Goal: Task Accomplishment & Management: Use online tool/utility

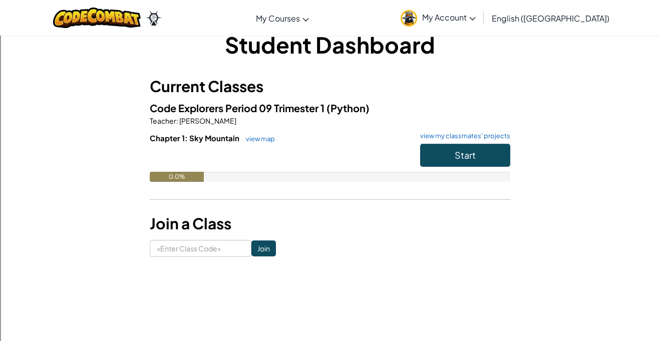
scroll to position [23, 0]
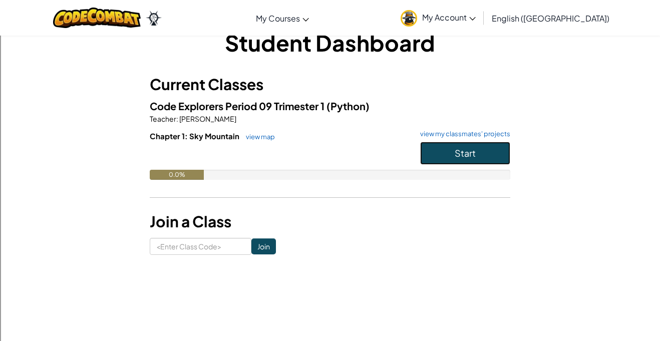
click at [479, 149] on button "Start" at bounding box center [465, 153] width 90 height 23
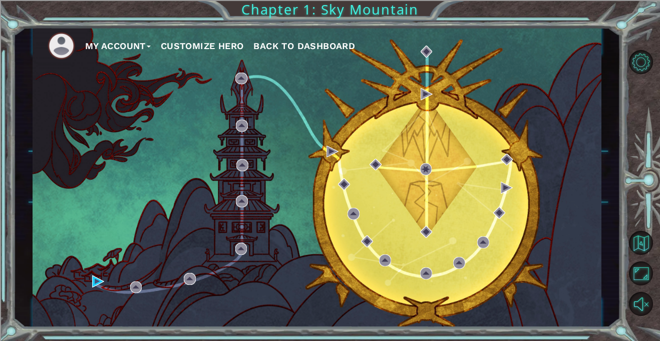
click at [78, 273] on div "My Account Customize Hero Back to Dashboard" at bounding box center [317, 177] width 569 height 300
click at [641, 250] on button "Back to Map" at bounding box center [641, 243] width 24 height 24
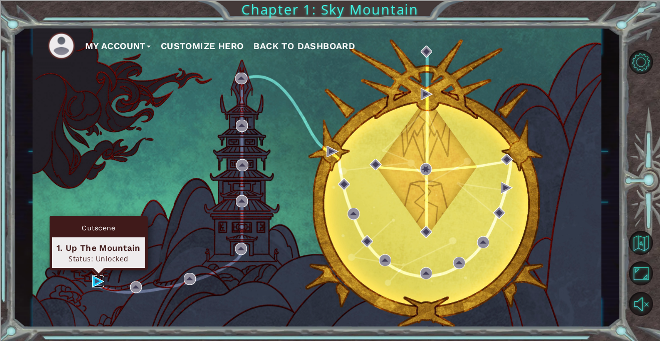
click at [101, 284] on img at bounding box center [98, 281] width 12 height 12
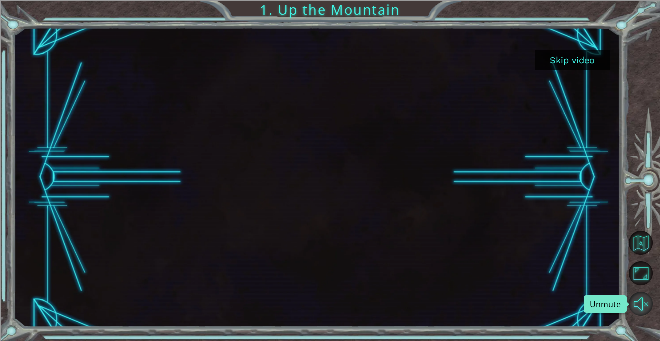
click at [641, 310] on button "Unmute" at bounding box center [641, 304] width 24 height 24
click at [629, 292] on button "Mute" at bounding box center [641, 304] width 24 height 24
click at [550, 61] on button "Skip video" at bounding box center [572, 60] width 75 height 20
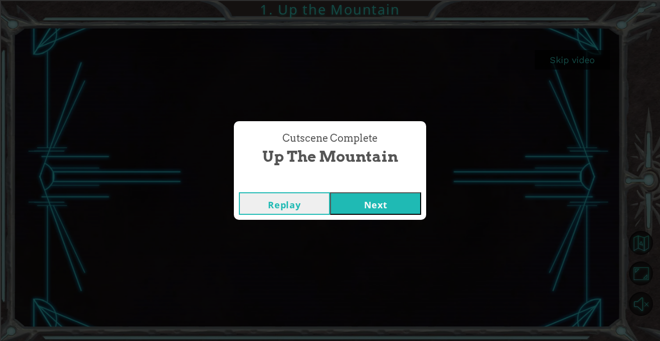
click at [358, 208] on button "Next" at bounding box center [375, 203] width 91 height 23
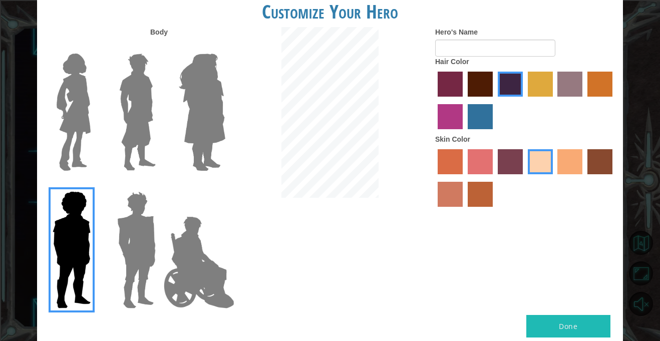
click at [515, 158] on label "tosca skin color" at bounding box center [510, 161] width 25 height 25
click at [494, 178] on input "tosca skin color" at bounding box center [494, 178] width 0 height 0
click at [539, 160] on label "sandy beach skin color" at bounding box center [540, 161] width 25 height 25
click at [524, 178] on input "sandy beach skin color" at bounding box center [524, 178] width 0 height 0
click at [548, 80] on label "tulip tree hair color" at bounding box center [540, 84] width 25 height 25
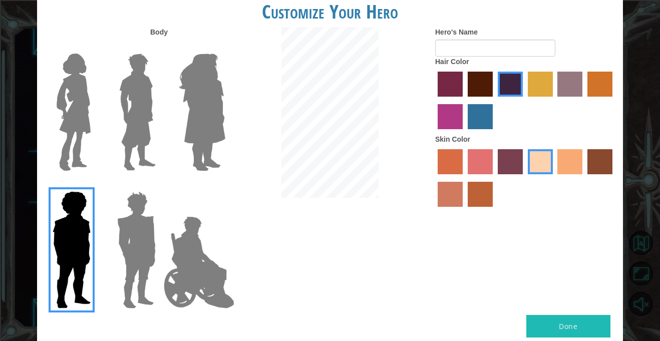
click at [524, 100] on input "tulip tree hair color" at bounding box center [524, 100] width 0 height 0
click at [590, 56] on form "Hero's Name" at bounding box center [525, 42] width 180 height 30
click at [504, 92] on label "hot purple hair color" at bounding box center [510, 84] width 25 height 25
click at [494, 100] on input "hot purple hair color" at bounding box center [494, 100] width 0 height 0
click at [508, 169] on label "tosca skin color" at bounding box center [510, 161] width 25 height 25
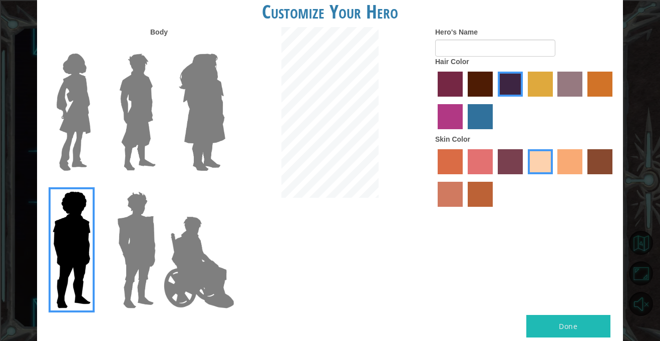
click at [494, 178] on input "tosca skin color" at bounding box center [494, 178] width 0 height 0
click at [553, 159] on div at bounding box center [525, 179] width 180 height 65
click at [480, 194] on label "smoke tree skin color" at bounding box center [480, 194] width 25 height 25
click at [464, 210] on input "smoke tree skin color" at bounding box center [464, 210] width 0 height 0
click at [610, 161] on label "karma skin color" at bounding box center [599, 161] width 25 height 25
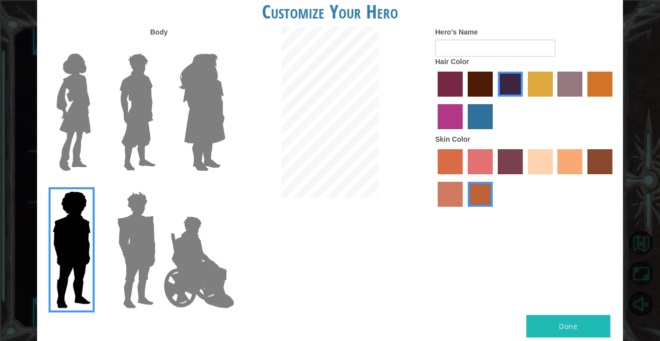
click at [584, 178] on input "karma skin color" at bounding box center [584, 178] width 0 height 0
click at [566, 155] on label "tacao skin color" at bounding box center [569, 161] width 25 height 25
click at [554, 178] on input "tacao skin color" at bounding box center [554, 178] width 0 height 0
click at [557, 323] on button "Done" at bounding box center [568, 326] width 84 height 23
click at [183, 283] on img at bounding box center [199, 262] width 79 height 100
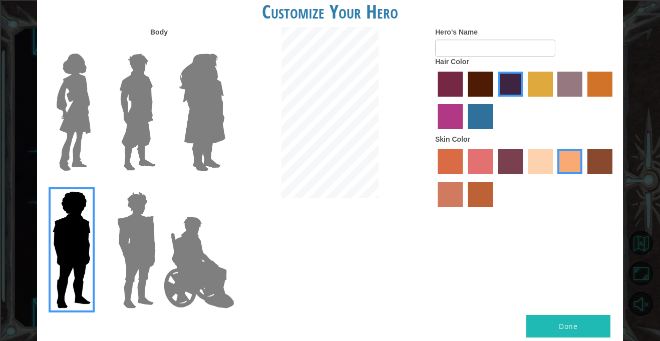
click at [225, 185] on input "Hero Jamie" at bounding box center [225, 185] width 0 height 0
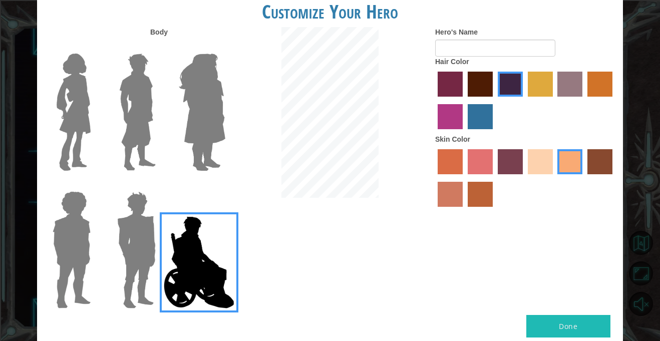
click at [183, 283] on img at bounding box center [199, 262] width 79 height 100
click at [225, 185] on input "Hero Jamie" at bounding box center [225, 185] width 0 height 0
click at [183, 283] on img at bounding box center [199, 262] width 79 height 100
click at [225, 185] on input "Hero Jamie" at bounding box center [225, 185] width 0 height 0
click at [183, 283] on img at bounding box center [199, 262] width 79 height 100
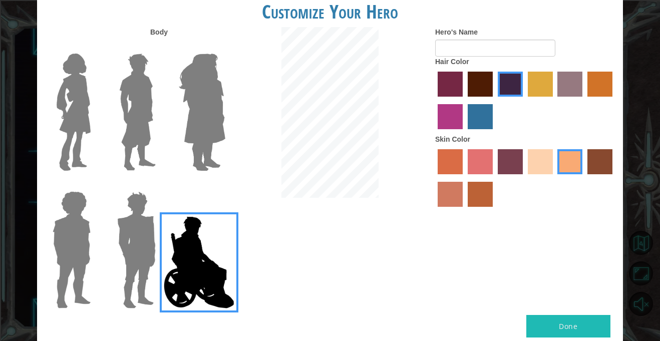
click at [225, 185] on input "Hero Jamie" at bounding box center [225, 185] width 0 height 0
click at [213, 57] on img at bounding box center [202, 112] width 55 height 125
click at [225, 47] on input "Hero Amethyst" at bounding box center [225, 47] width 0 height 0
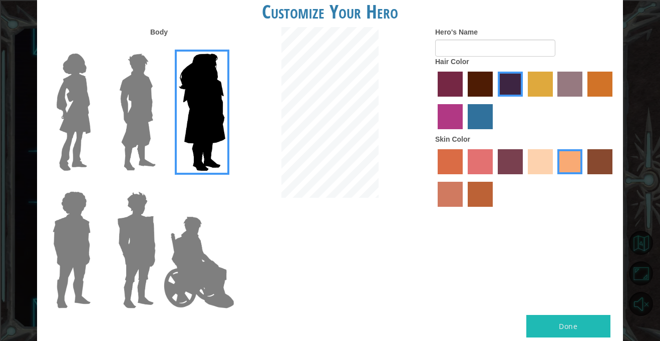
click at [127, 62] on img at bounding box center [137, 112] width 45 height 125
click at [160, 47] on input "Hero Lars" at bounding box center [160, 47] width 0 height 0
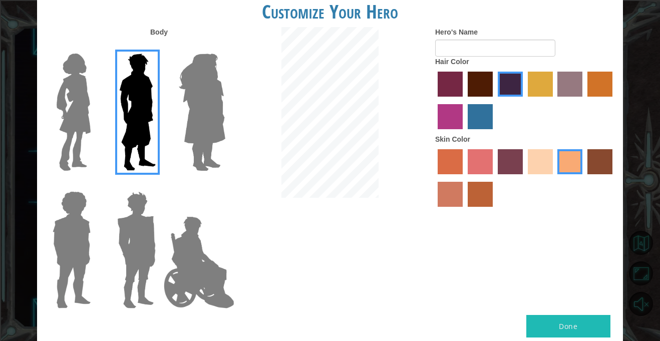
click at [74, 242] on img at bounding box center [72, 249] width 46 height 125
click at [95, 185] on input "Hero Steven" at bounding box center [95, 185] width 0 height 0
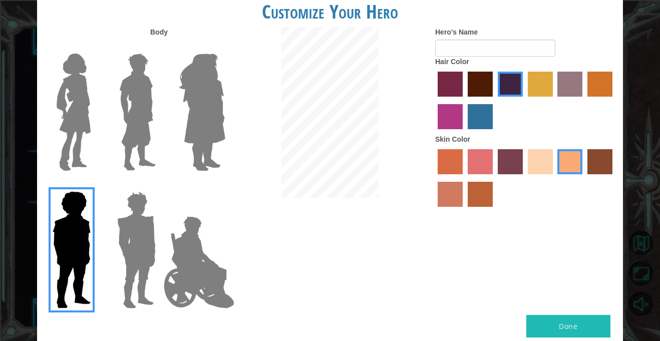
click at [97, 85] on div at bounding box center [69, 109] width 65 height 138
click at [109, 90] on div at bounding box center [134, 109] width 65 height 138
click at [152, 91] on img at bounding box center [137, 112] width 45 height 125
click at [160, 47] on input "Hero Lars" at bounding box center [160, 47] width 0 height 0
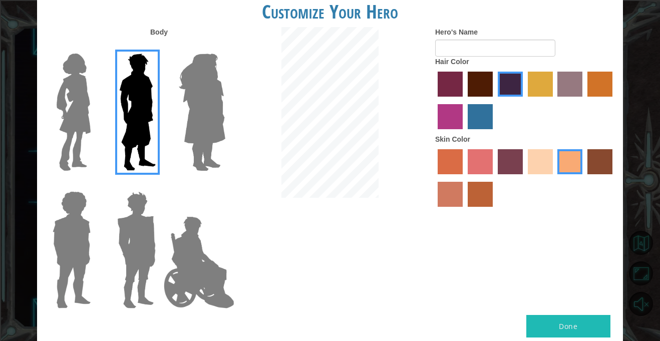
click at [113, 71] on label at bounding box center [135, 112] width 50 height 125
click at [160, 47] on input "Hero Lars" at bounding box center [160, 47] width 0 height 0
click at [65, 72] on img at bounding box center [74, 112] width 42 height 125
click at [95, 47] on input "Hero Connie" at bounding box center [95, 47] width 0 height 0
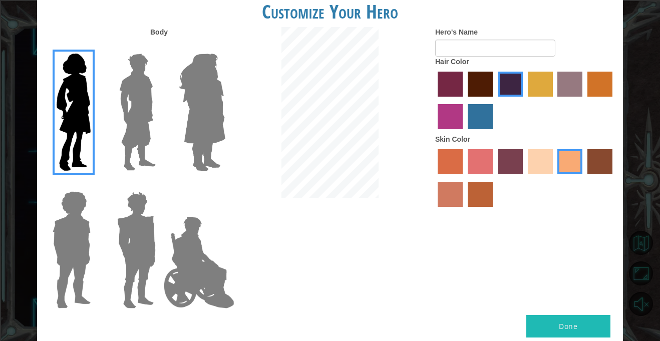
click at [141, 90] on img at bounding box center [137, 112] width 45 height 125
click at [160, 47] on input "Hero Lars" at bounding box center [160, 47] width 0 height 0
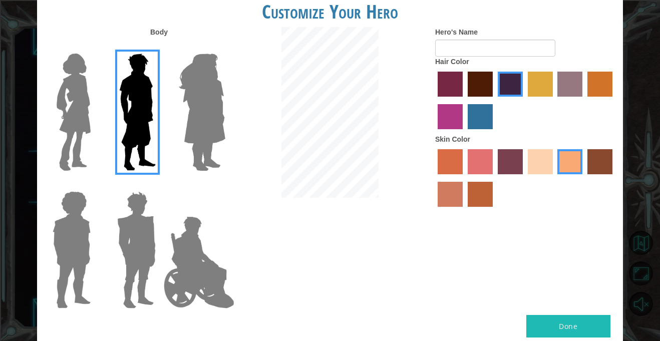
click at [602, 317] on button "Done" at bounding box center [568, 326] width 84 height 23
type input "[PERSON_NAME]"
click at [594, 331] on button "Done" at bounding box center [568, 326] width 84 height 23
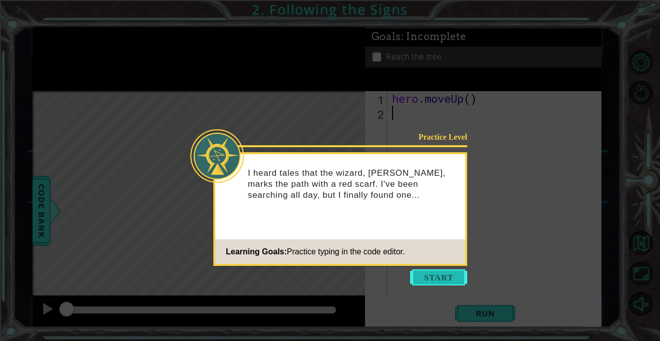
click at [443, 273] on button "Start" at bounding box center [438, 277] width 57 height 16
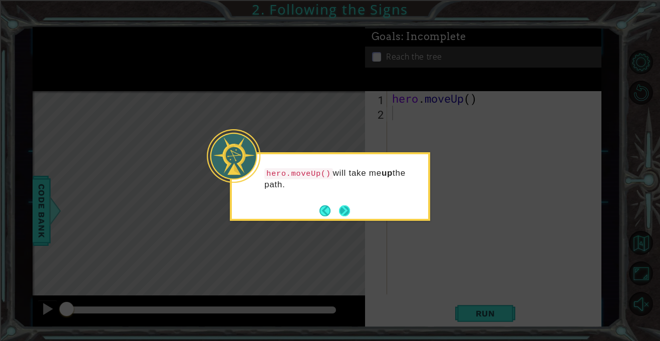
click at [348, 207] on button "Next" at bounding box center [345, 211] width 12 height 12
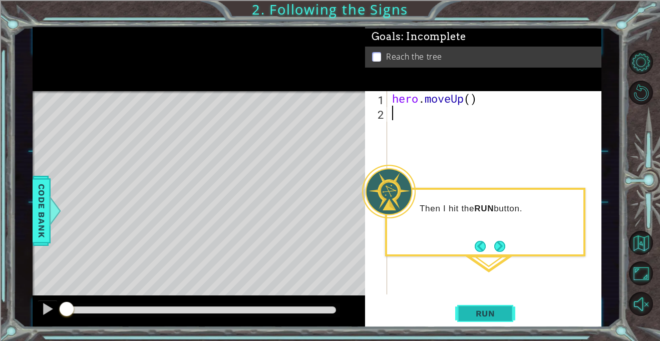
click at [489, 317] on span "Run" at bounding box center [486, 313] width 40 height 10
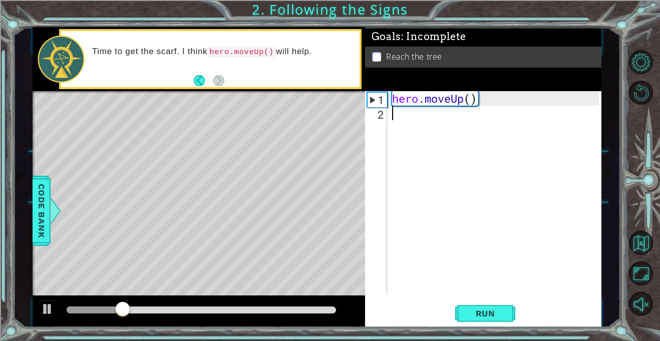
click at [428, 126] on div "hero . moveUp ( )" at bounding box center [497, 207] width 214 height 232
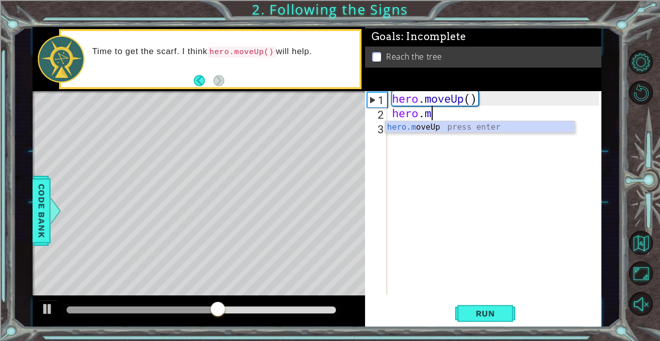
scroll to position [0, 2]
type textarea "hero.mov"
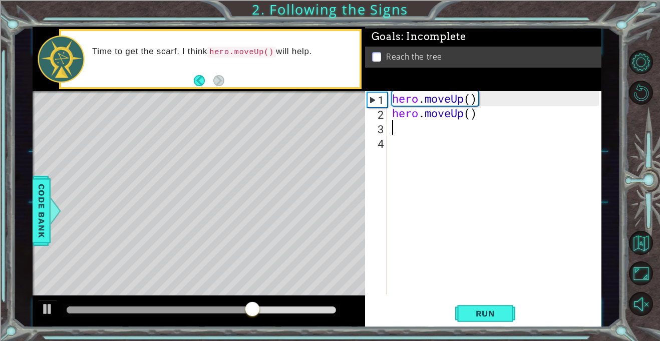
scroll to position [0, 0]
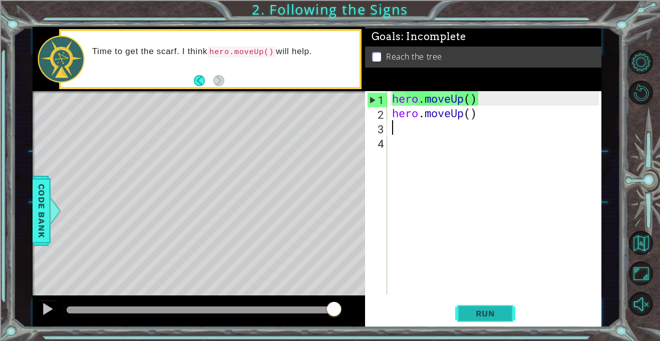
click at [487, 319] on button "Run" at bounding box center [485, 314] width 60 height 24
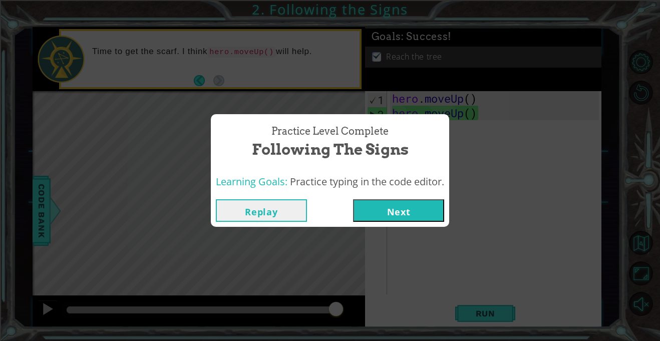
click at [421, 207] on button "Next" at bounding box center [398, 210] width 91 height 23
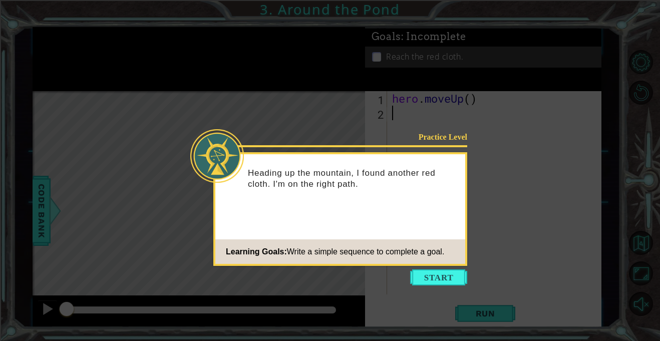
click at [436, 264] on div "Practice Level Heading up the mountain, I found another red cloth. I'm on the r…" at bounding box center [340, 209] width 254 height 114
click at [439, 281] on button "Start" at bounding box center [438, 277] width 57 height 16
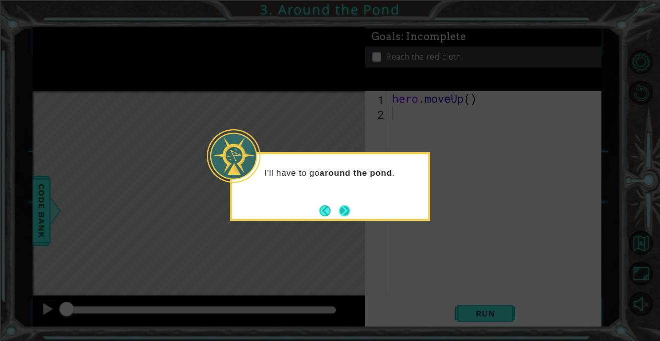
click at [346, 205] on button "Next" at bounding box center [344, 210] width 11 height 11
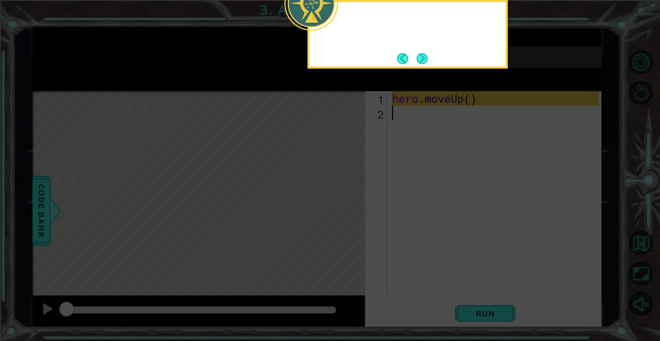
click at [346, 204] on icon at bounding box center [330, 51] width 660 height 580
click at [425, 54] on button "Next" at bounding box center [422, 59] width 16 height 16
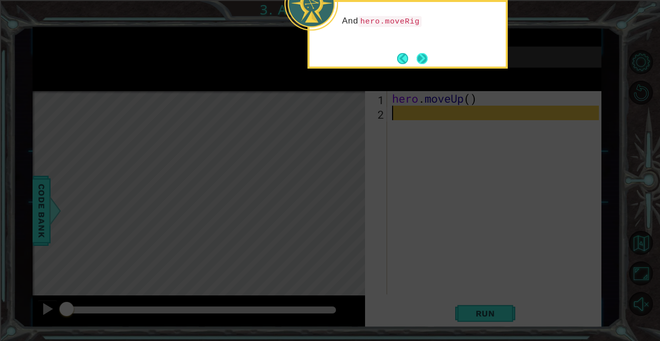
click at [426, 55] on button "Next" at bounding box center [423, 59] width 12 height 12
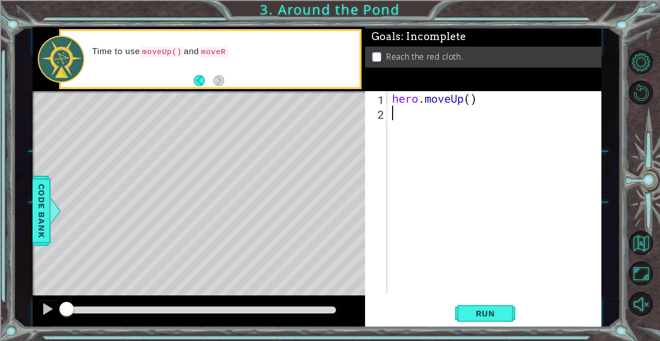
click at [472, 84] on div "Goals : Incomplete Reach the red cloth." at bounding box center [483, 59] width 236 height 64
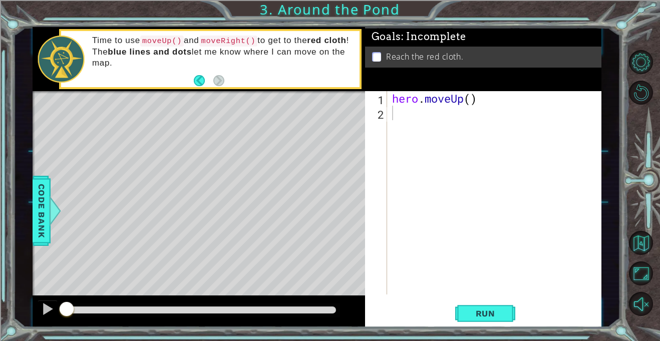
click at [471, 104] on div "hero . moveUp ( )" at bounding box center [497, 207] width 214 height 232
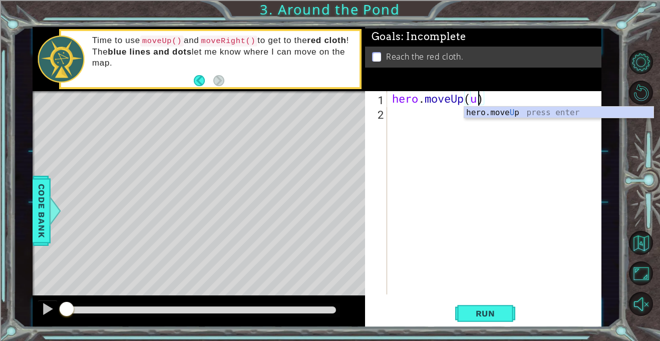
type textarea "hero.moveUp()"
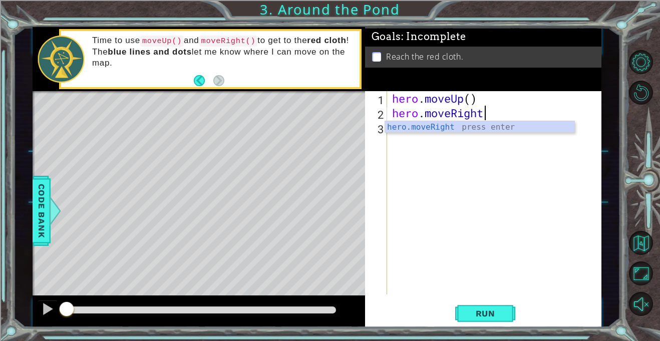
type textarea "hero.moveRight()"
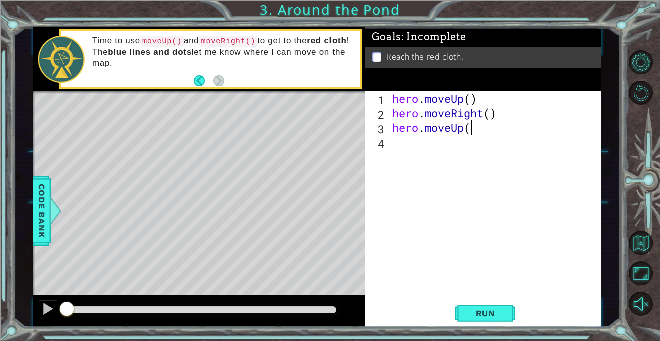
scroll to position [0, 3]
click at [474, 97] on div "hero . moveUp ( ) hero . moveRight ( ) hero . moveUp ( )" at bounding box center [497, 207] width 214 height 232
click at [491, 114] on div "hero . moveUp ( 1 ) hero . moveRight ( ) hero . moveUp ( )" at bounding box center [497, 207] width 214 height 232
click at [474, 127] on div "hero . moveUp ( 1 ) hero . moveRight ( 1 ) hero . moveUp ( )" at bounding box center [497, 207] width 214 height 232
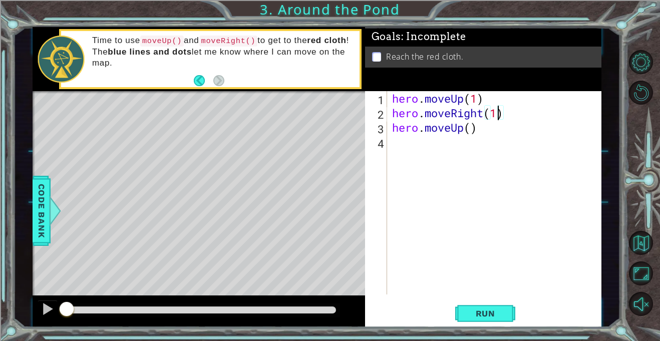
scroll to position [0, 4]
type textarea "hero.moveUp(2)"
click at [471, 322] on button "Run" at bounding box center [485, 314] width 60 height 24
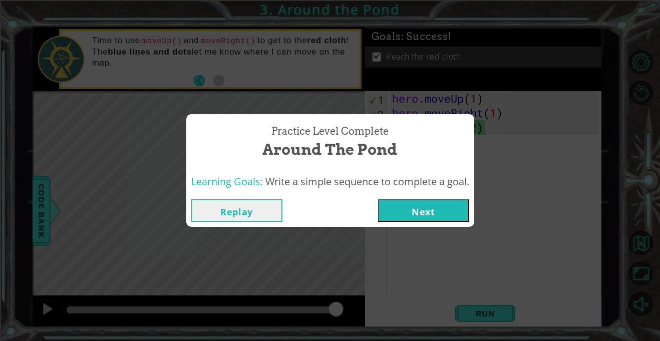
click at [418, 209] on button "Next" at bounding box center [423, 210] width 91 height 23
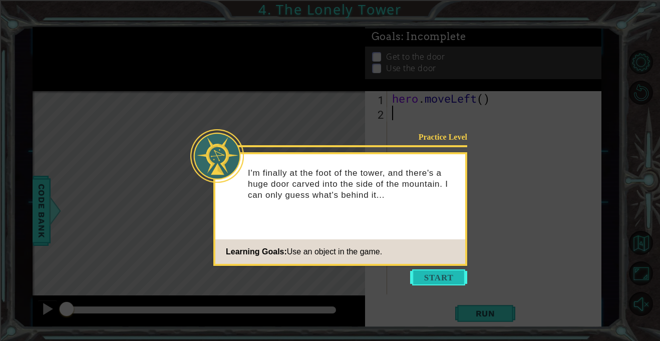
click at [438, 277] on button "Start" at bounding box center [438, 277] width 57 height 16
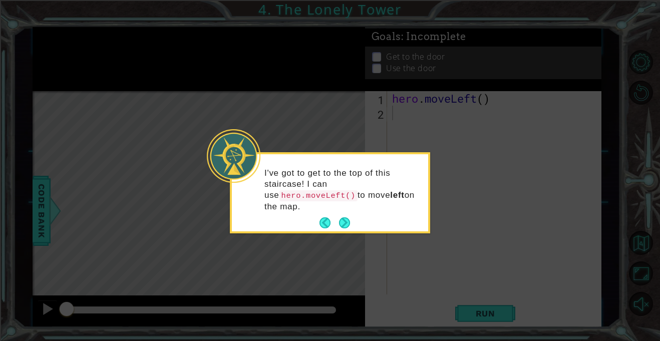
click at [357, 169] on p "I've got to get to the top of this staircase! I can use hero.moveLeft() to move…" at bounding box center [342, 190] width 157 height 45
click at [419, 113] on icon at bounding box center [330, 170] width 660 height 341
click at [346, 225] on button "Next" at bounding box center [344, 222] width 11 height 11
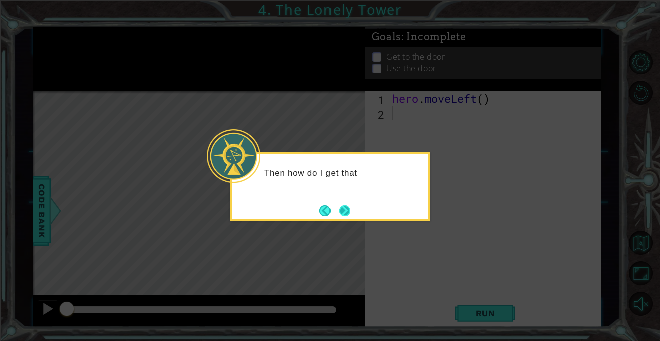
click at [347, 212] on button "Next" at bounding box center [344, 211] width 12 height 12
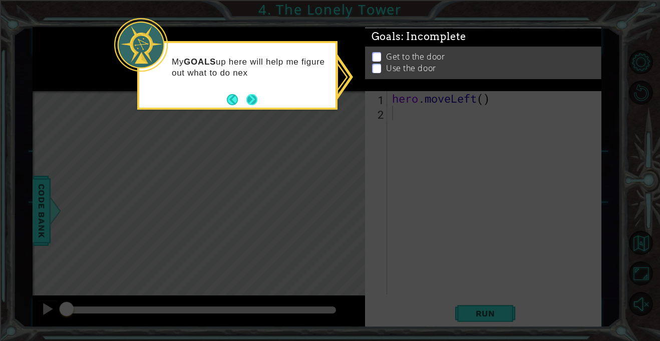
click at [249, 94] on button "Next" at bounding box center [252, 100] width 12 height 12
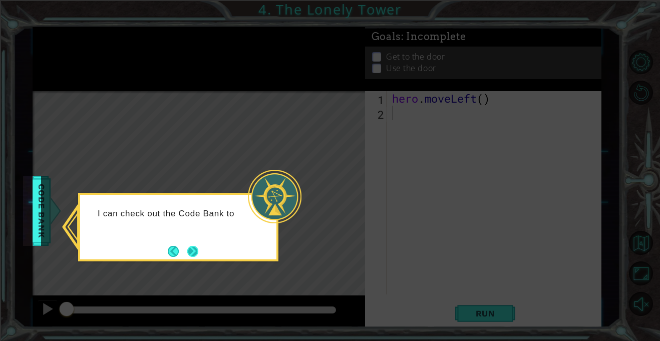
click at [190, 245] on button "Next" at bounding box center [193, 251] width 12 height 12
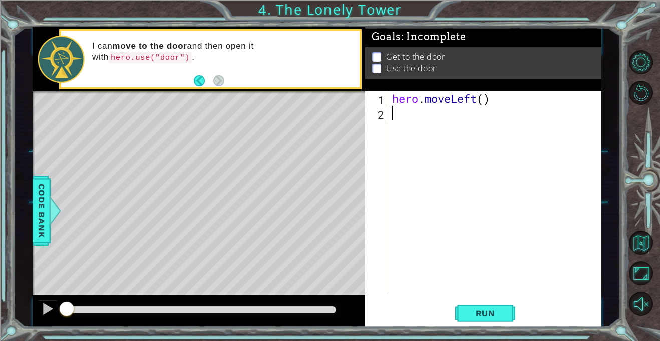
click at [488, 104] on div "hero . moveLeft ( )" at bounding box center [497, 207] width 214 height 232
type textarea "hero.moveLeft(2)"
paste textarea "hero.moveLeft(2)"
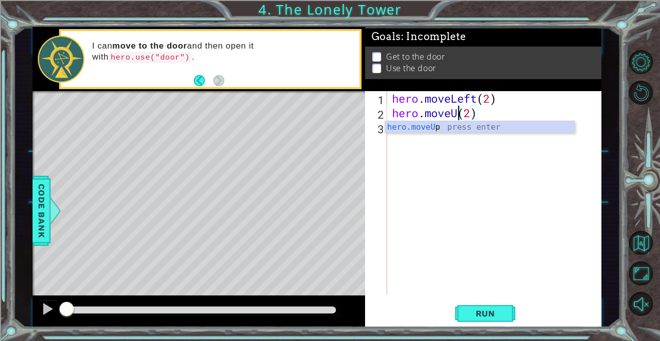
type textarea "hero.moveUp(2)"
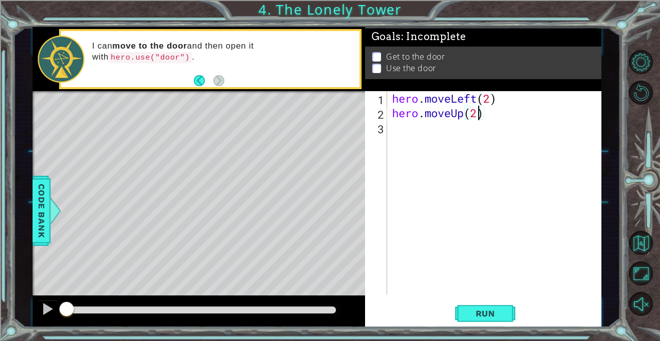
scroll to position [0, 0]
type textarea "hero.moveUp(2)"
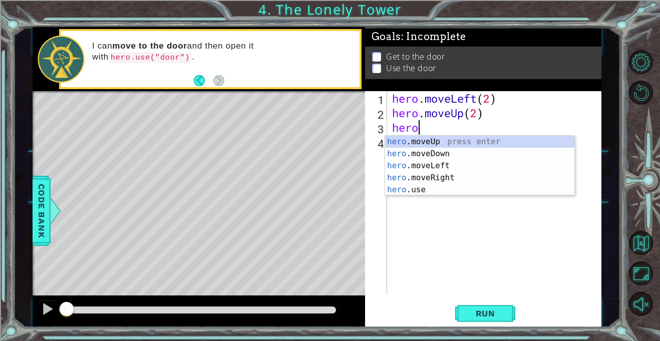
scroll to position [0, 1]
type textarea "hero.move"
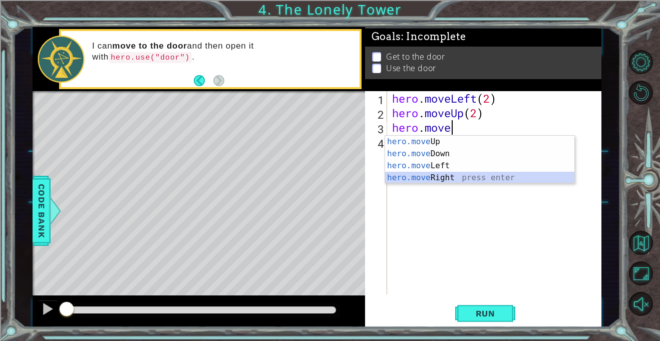
scroll to position [0, 0]
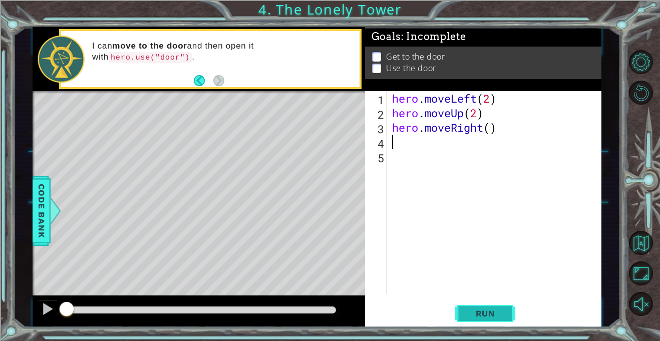
click at [492, 316] on span "Run" at bounding box center [486, 313] width 40 height 10
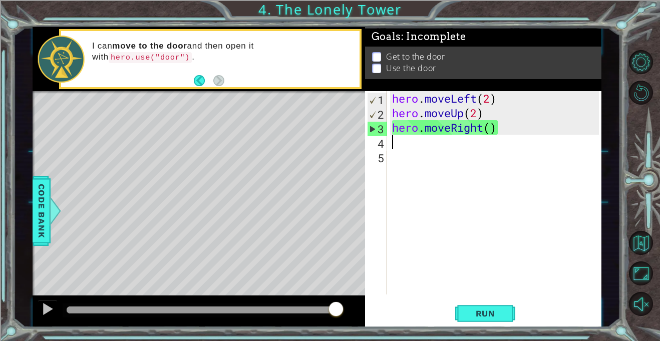
click at [493, 120] on div "hero . moveLeft ( 2 ) hero . moveUp ( 2 ) hero . moveRight ( )" at bounding box center [497, 207] width 214 height 232
click at [494, 124] on div "hero . moveLeft ( 2 ) hero . moveUp ( 2 ) hero . moveRight ( )" at bounding box center [497, 207] width 214 height 232
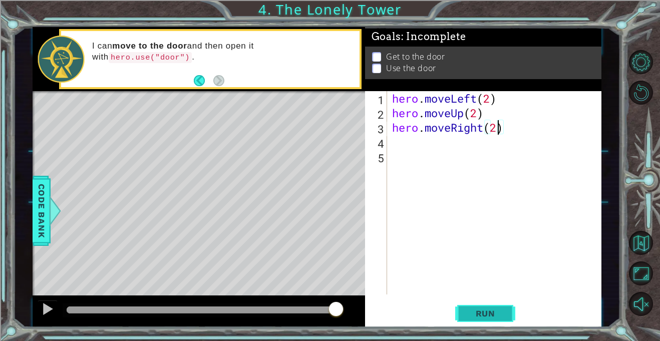
type textarea "hero.moveRight(2)"
click at [499, 312] on span "Run" at bounding box center [486, 313] width 40 height 10
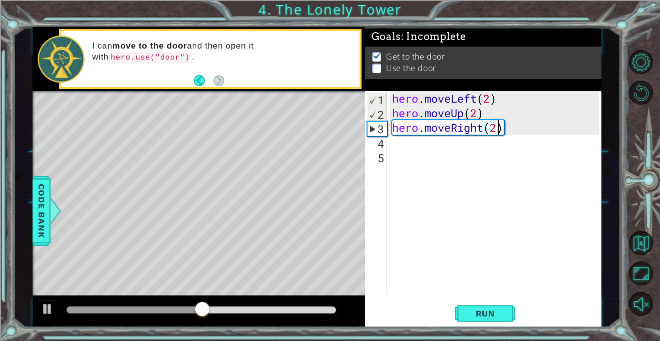
click at [265, 137] on div "Level Map" at bounding box center [264, 238] width 463 height 295
click at [406, 138] on div "hero . moveLeft ( 2 ) hero . moveUp ( 2 ) hero . moveRight ( 2 )" at bounding box center [497, 207] width 214 height 232
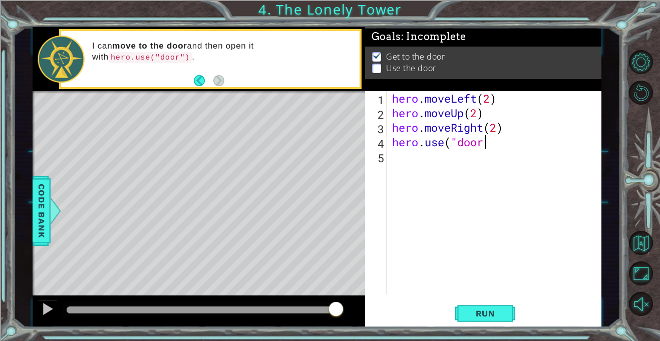
scroll to position [0, 4]
type textarea "hero.use("door")"
click at [490, 307] on button "Run" at bounding box center [485, 314] width 60 height 24
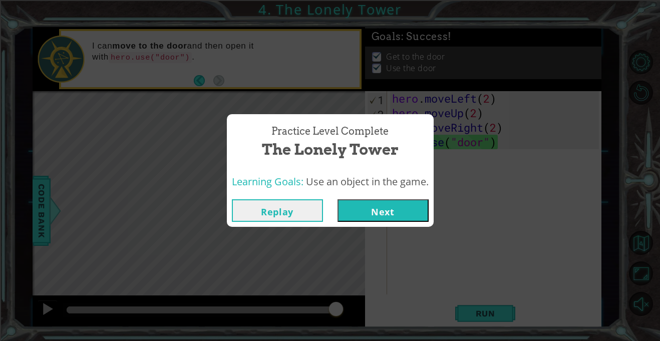
click at [361, 205] on button "Next" at bounding box center [382, 210] width 91 height 23
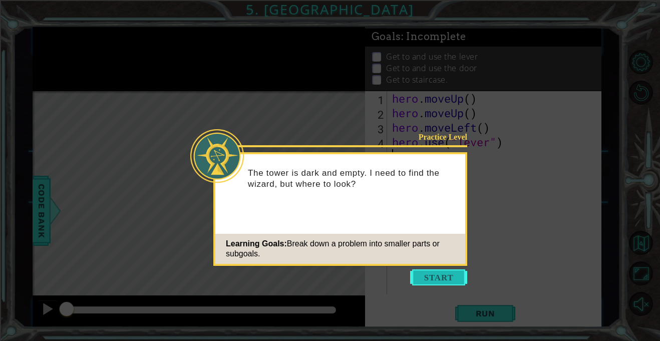
click at [435, 282] on button "Start" at bounding box center [438, 277] width 57 height 16
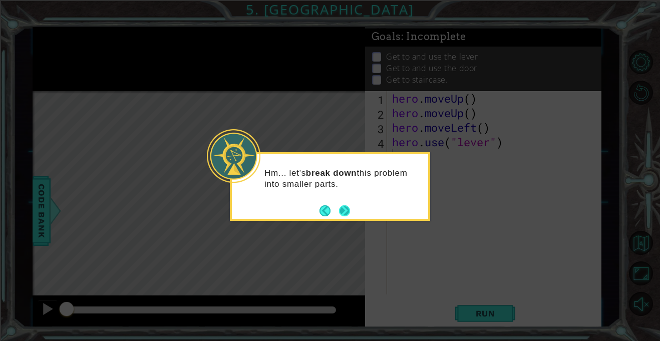
click at [339, 206] on button "Next" at bounding box center [344, 210] width 11 height 11
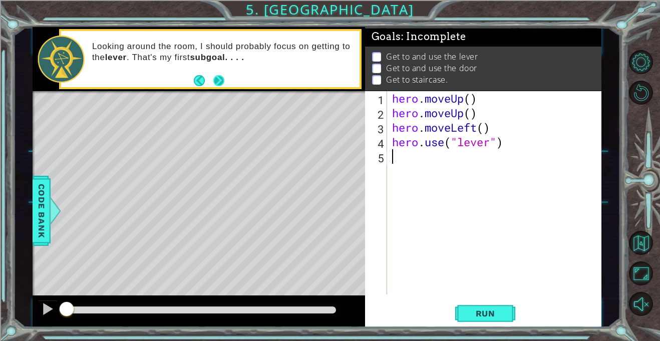
click at [219, 78] on button "Next" at bounding box center [219, 81] width 12 height 12
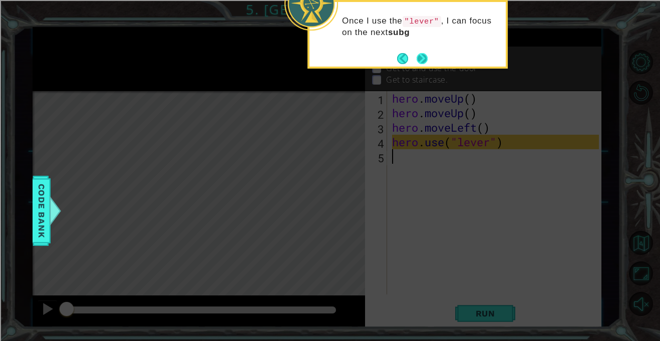
click at [415, 58] on button "Back" at bounding box center [407, 58] width 20 height 11
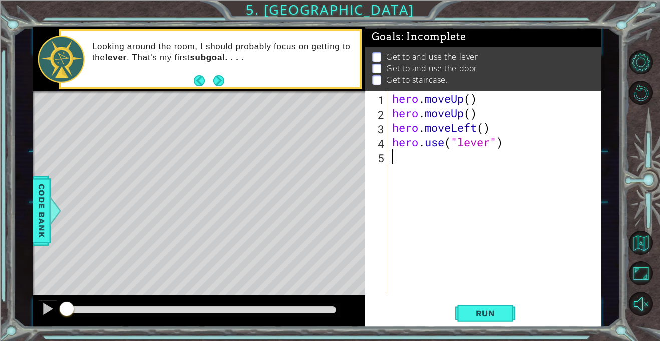
click at [458, 111] on div "hero . moveUp ( ) hero . moveUp ( ) hero . moveLeft ( ) hero . use ( "lever" )" at bounding box center [497, 207] width 214 height 232
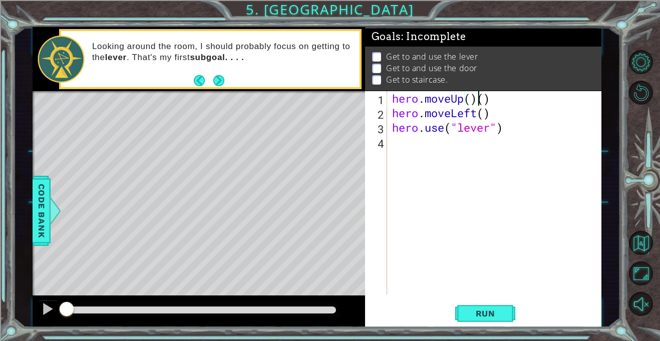
type textarea "hero.moveUp()"
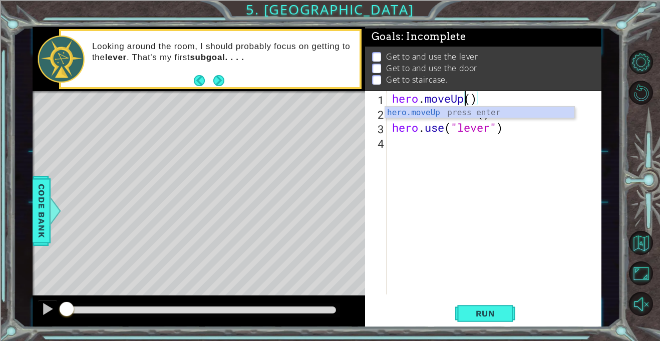
click at [489, 159] on div "hero . moveUp ( ) hero . moveLeft ( ) hero . use ( "lever" )" at bounding box center [497, 207] width 214 height 232
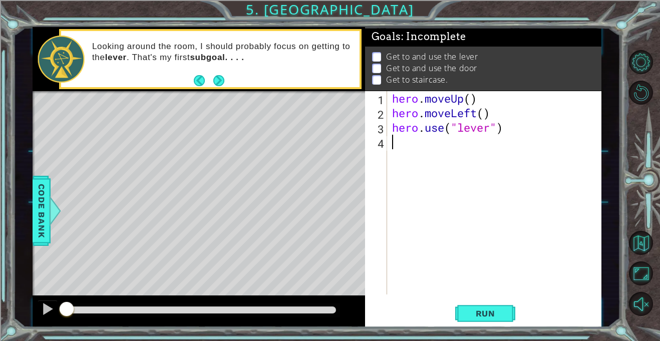
click at [465, 111] on div "hero . moveUp ( ) hero . moveLeft ( ) hero . use ( "lever" )" at bounding box center [497, 207] width 214 height 232
click at [485, 308] on span "Run" at bounding box center [486, 313] width 40 height 10
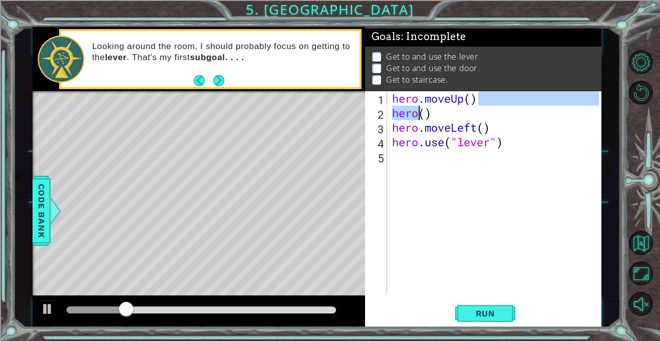
scroll to position [0, 2]
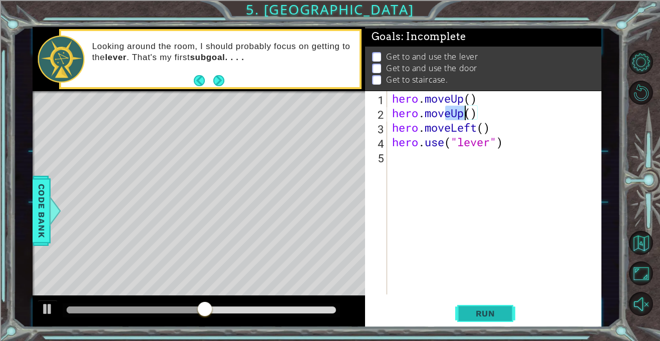
click at [477, 320] on button "Run" at bounding box center [485, 314] width 60 height 24
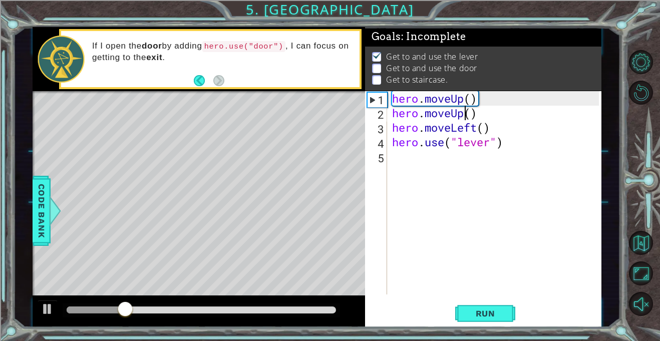
click at [511, 148] on div "hero . moveUp ( ) hero . moveUp ( ) hero . moveLeft ( ) hero . use ( "lever" )" at bounding box center [497, 207] width 214 height 232
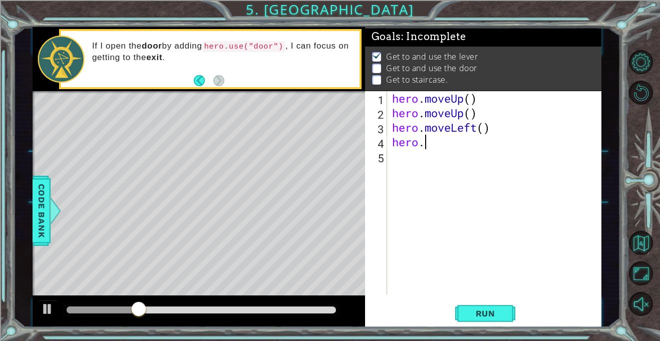
type textarea "hero"
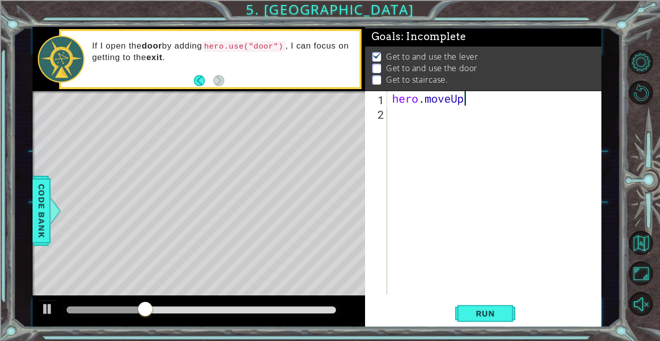
type textarea "hero"
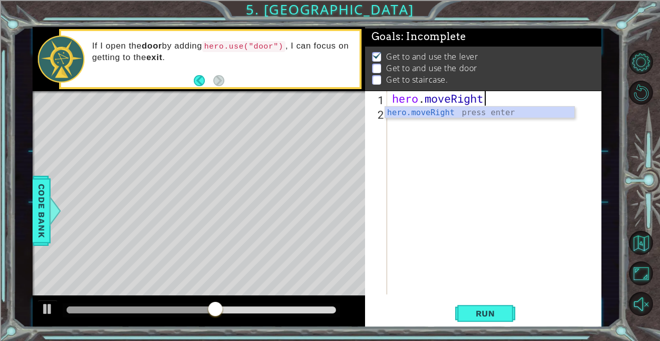
scroll to position [0, 4]
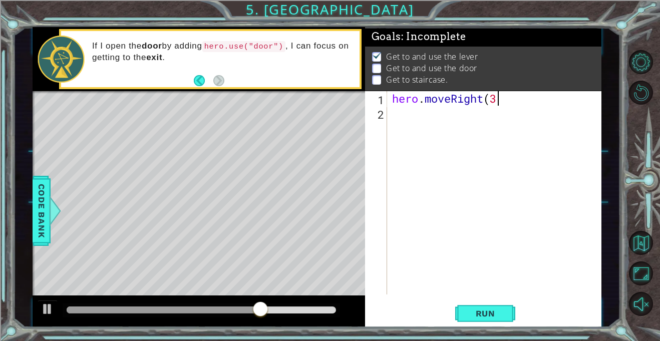
type textarea "hero.moveRight(3)"
click at [492, 112] on div "hero . moveRight ( 3 ) her . use ( "door"" at bounding box center [497, 207] width 214 height 232
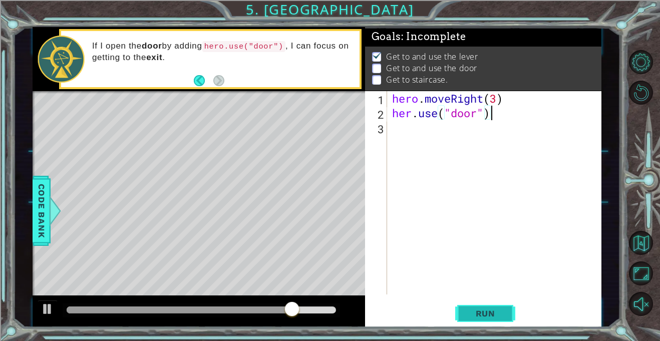
click at [488, 303] on button "Run" at bounding box center [485, 314] width 60 height 24
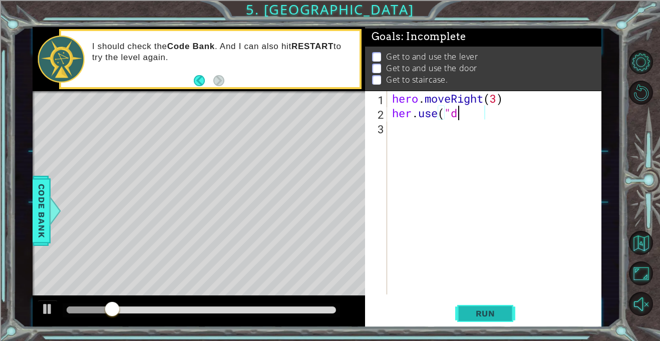
scroll to position [0, 2]
type textarea "her.use"
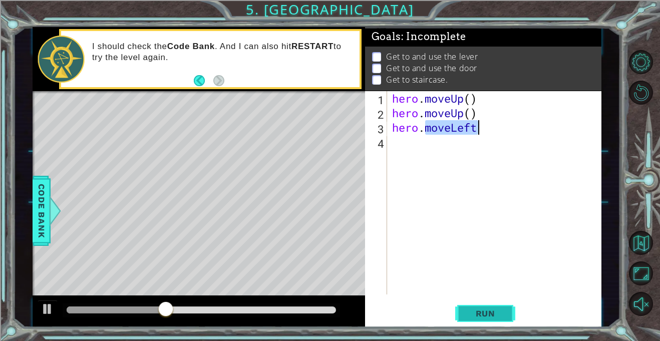
type textarea "hero.moveLeft()"
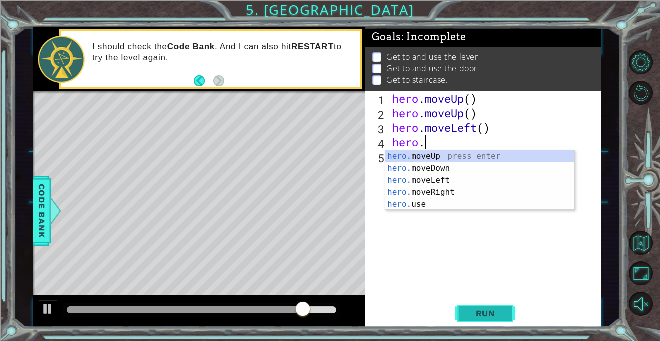
scroll to position [0, 1]
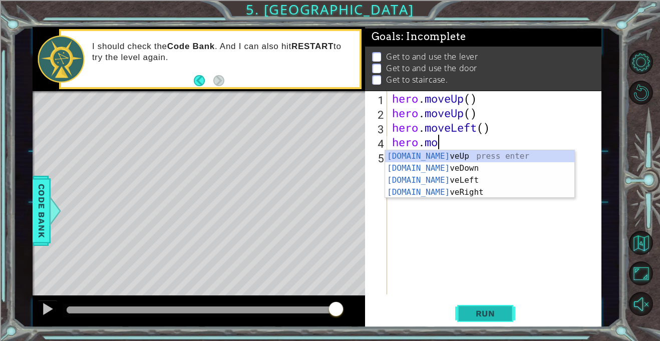
type textarea "hero.move"
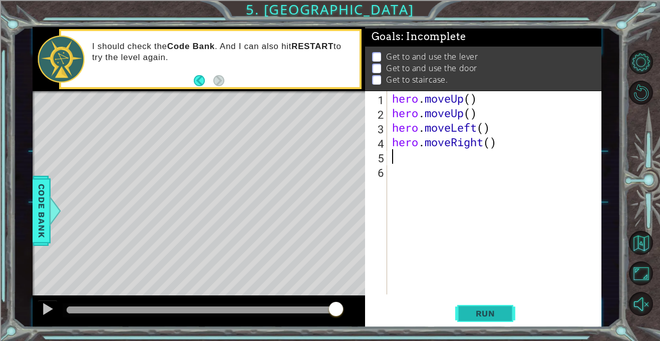
scroll to position [0, 0]
type textarea "hero.moveRight(3)"
type textarea "hero.use("door")"
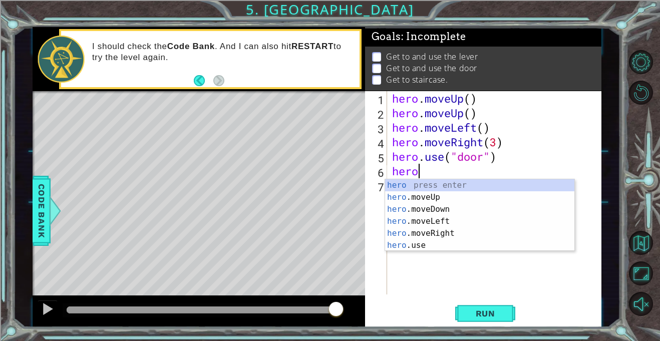
type textarea "hero."
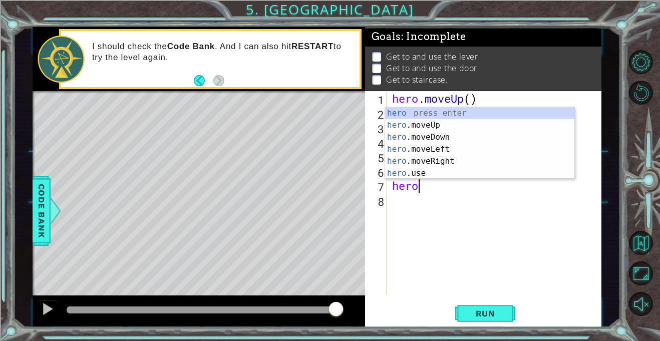
type textarea "hero."
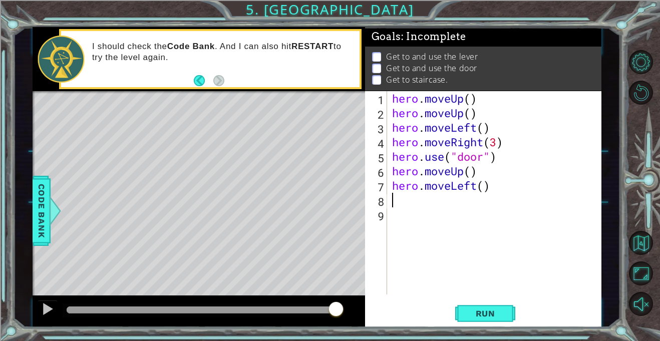
click at [485, 185] on div "hero . moveUp ( ) hero . moveUp ( ) hero . moveLeft ( ) hero . moveRight ( 3 ) …" at bounding box center [497, 207] width 214 height 232
click at [482, 314] on span "Run" at bounding box center [486, 313] width 40 height 10
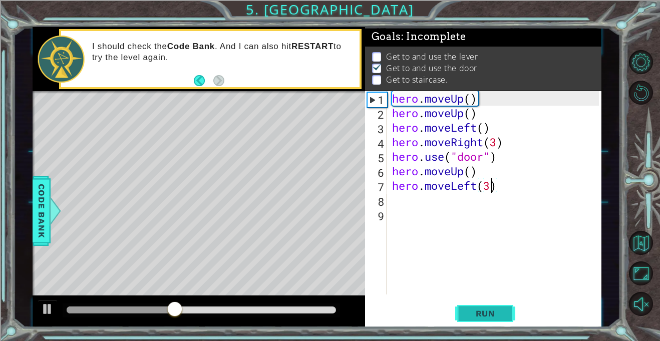
click at [480, 316] on span "Run" at bounding box center [486, 313] width 40 height 10
click at [471, 167] on div "hero . moveUp ( ) hero . moveUp ( ) hero . moveLeft ( ) hero . moveRight ( 3 ) …" at bounding box center [497, 207] width 214 height 232
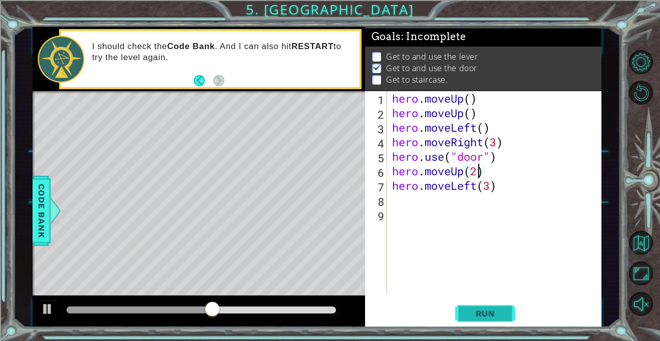
click at [478, 318] on button "Run" at bounding box center [485, 314] width 60 height 24
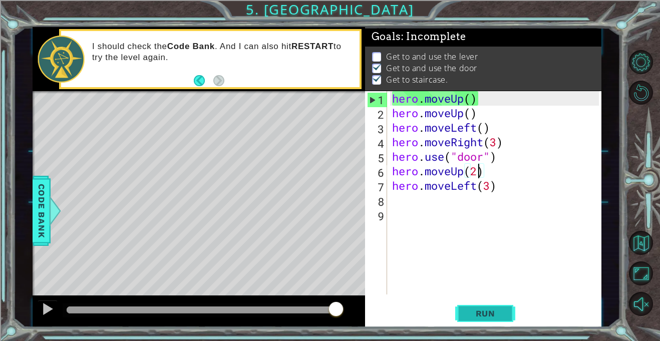
click at [472, 309] on span "Run" at bounding box center [486, 313] width 40 height 10
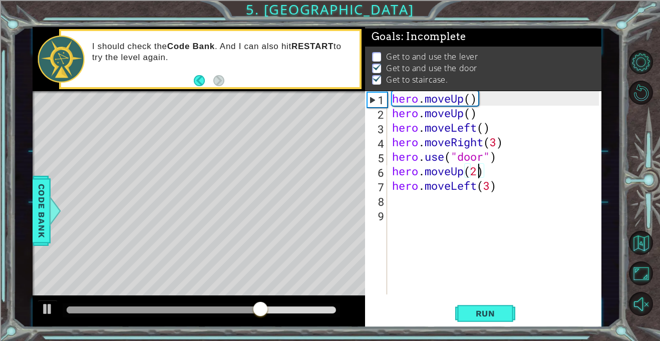
click at [486, 128] on div "hero . moveUp ( ) hero . moveUp ( ) hero . moveLeft ( ) hero . moveRight ( 3 ) …" at bounding box center [497, 207] width 214 height 232
type textarea "hero.moveLeft()"
click at [493, 129] on div "hero . moveUp ( ) hero . moveUp ( ) hero . moveLeft ( ) hero . moveRight ( 3 ) …" at bounding box center [497, 207] width 214 height 232
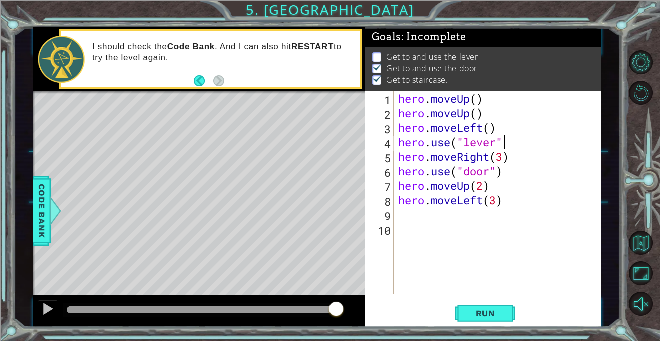
scroll to position [0, 5]
type textarea "hero.use("lever")"
click at [492, 308] on span "Run" at bounding box center [486, 313] width 40 height 10
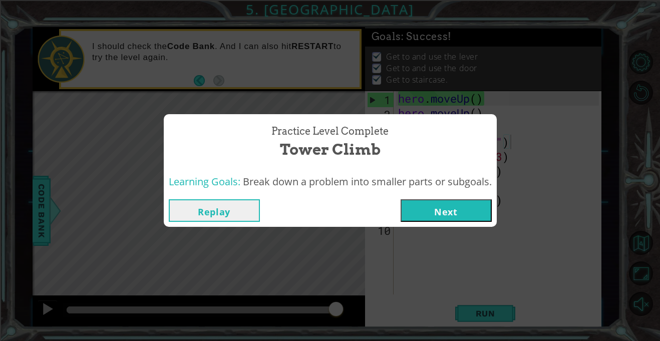
click at [451, 216] on button "Next" at bounding box center [445, 210] width 91 height 23
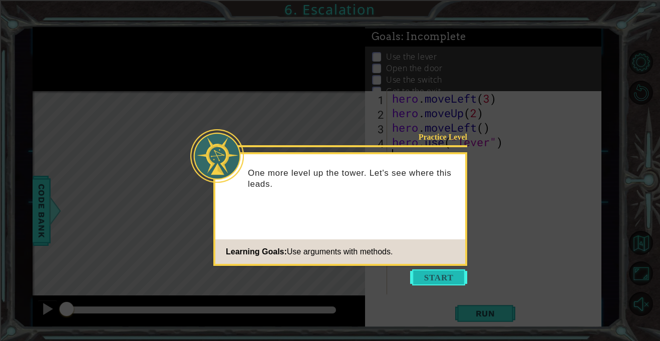
click at [447, 270] on button "Start" at bounding box center [438, 277] width 57 height 16
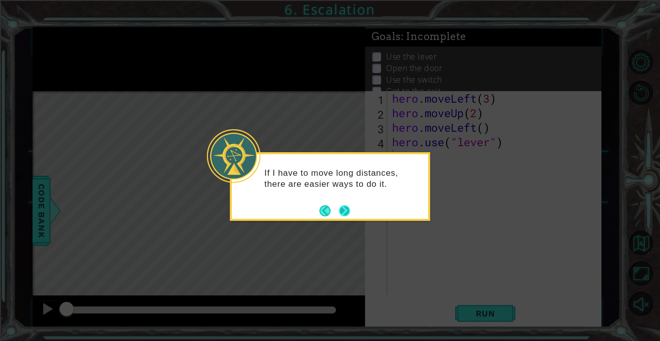
click at [346, 206] on button "Next" at bounding box center [344, 210] width 11 height 11
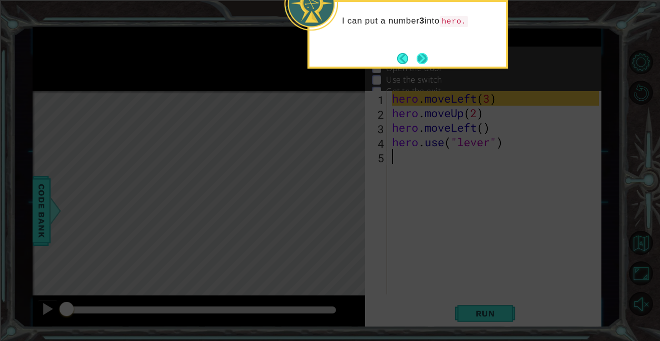
click at [417, 56] on button "Next" at bounding box center [422, 58] width 11 height 11
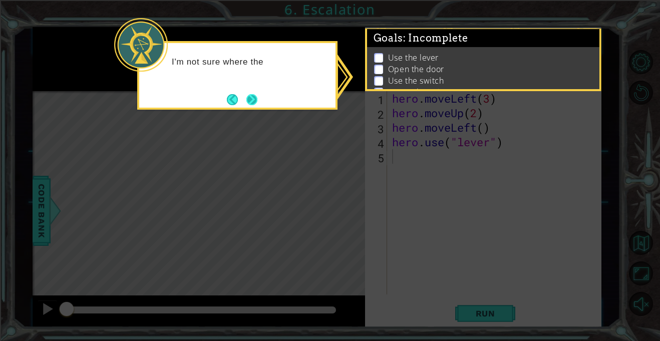
click at [259, 97] on button "Next" at bounding box center [252, 100] width 14 height 14
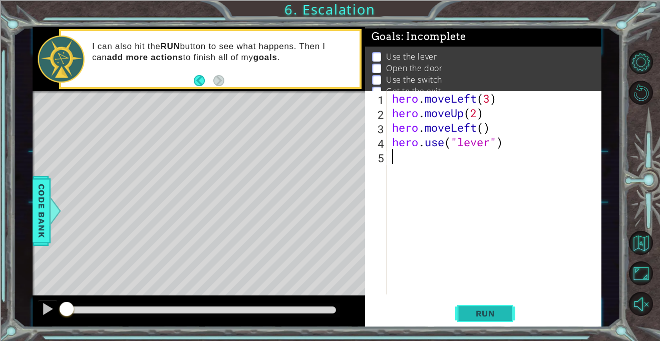
click at [477, 314] on span "Run" at bounding box center [486, 313] width 40 height 10
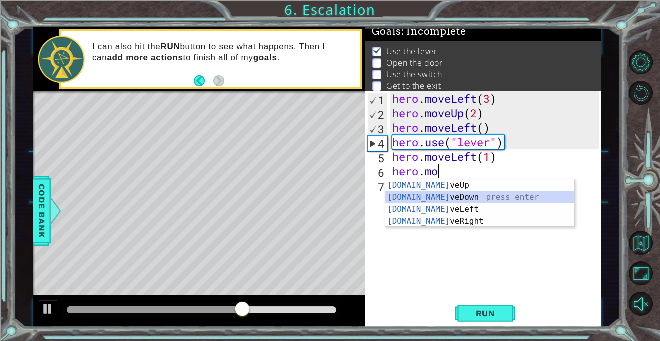
scroll to position [0, 2]
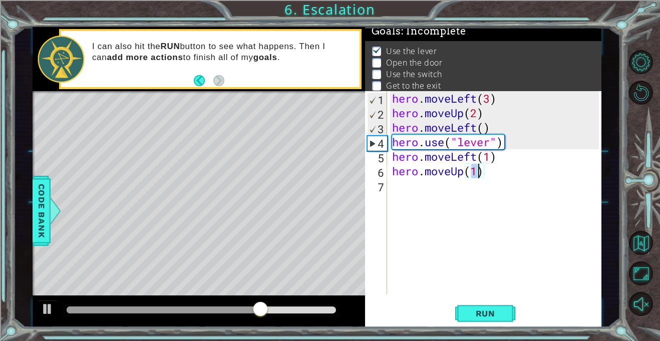
type textarea "hero.moveUp(2)"
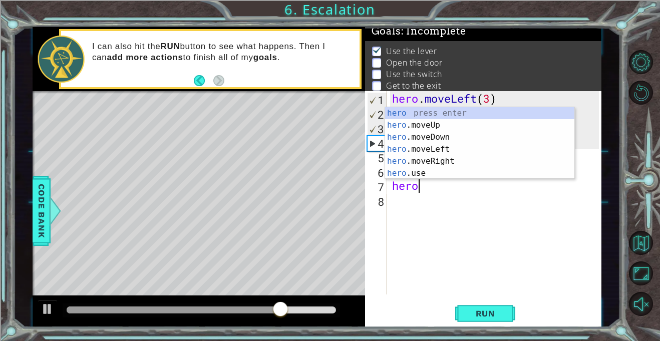
scroll to position [0, 1]
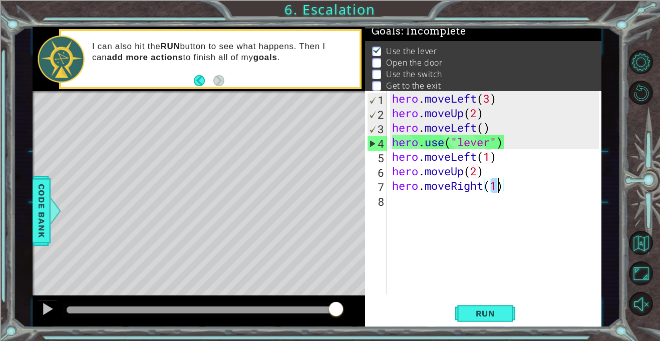
type textarea "hero.moveRight(2)"
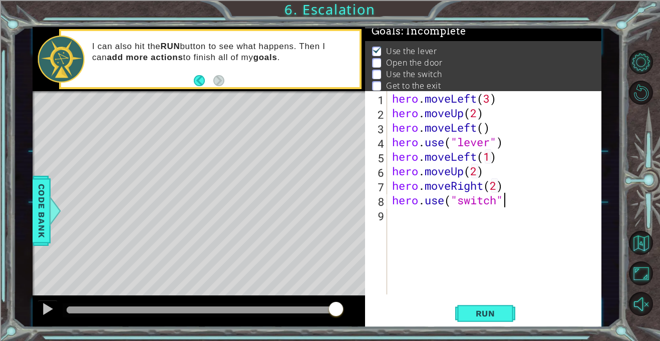
scroll to position [0, 5]
type textarea "hero.use("switch")"
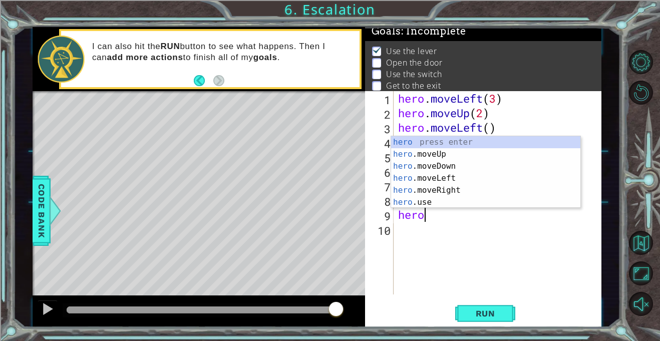
scroll to position [0, 1]
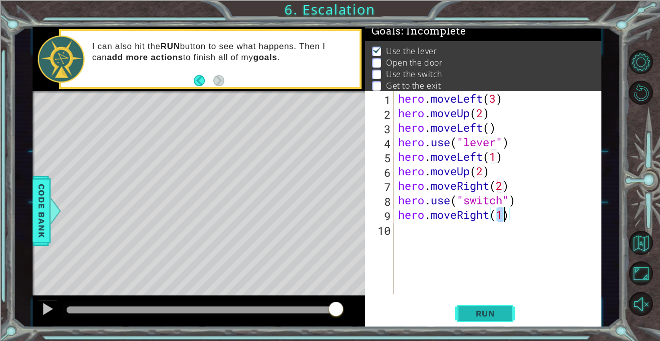
click at [491, 304] on button "Run" at bounding box center [485, 314] width 60 height 24
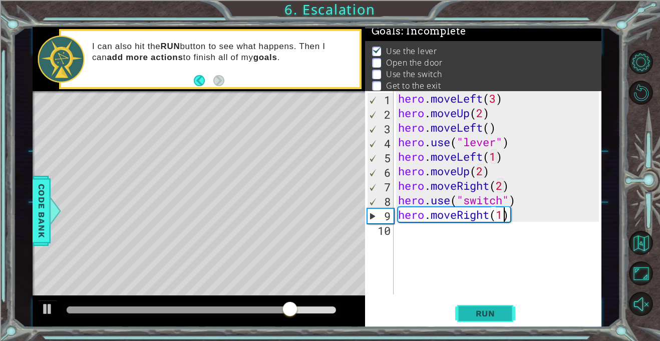
click at [491, 304] on button "Run" at bounding box center [485, 314] width 60 height 24
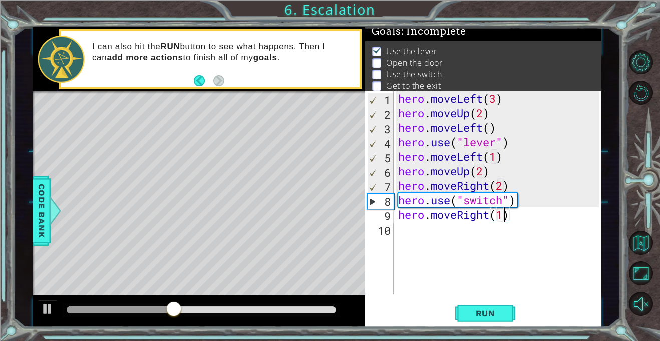
click at [546, 163] on div "hero . moveLeft ( 3 ) hero . moveUp ( 2 ) hero . moveLeft ( ) hero . use ( "lev…" at bounding box center [500, 207] width 208 height 232
type textarea "hero.moveLeft(1)"
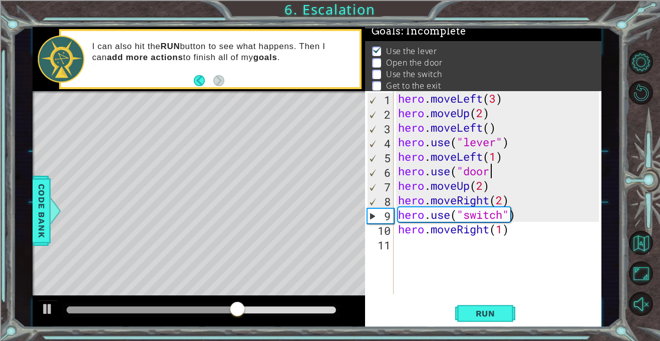
scroll to position [0, 4]
type textarea "hero.use("door")"
click at [480, 314] on span "Run" at bounding box center [486, 313] width 40 height 10
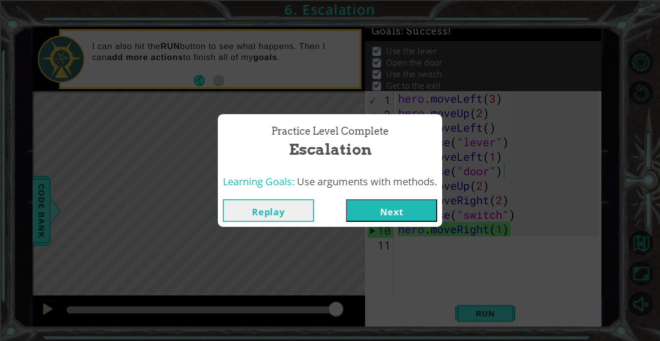
click at [398, 199] on button "Next" at bounding box center [391, 210] width 91 height 23
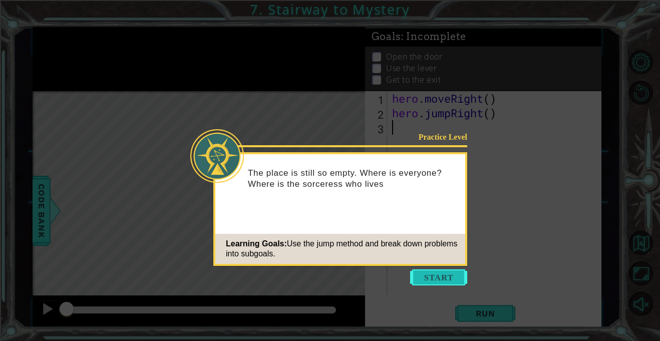
click at [425, 280] on button "Start" at bounding box center [438, 277] width 57 height 16
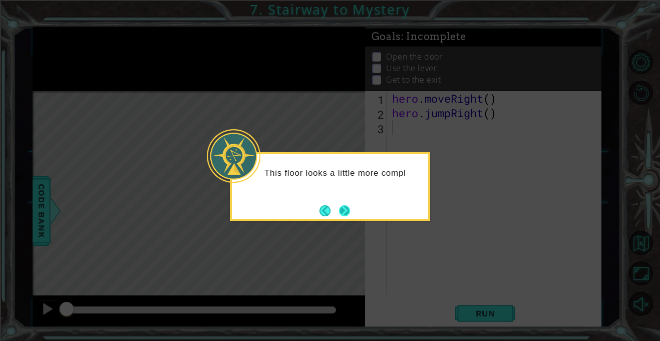
click at [349, 207] on button "Next" at bounding box center [344, 211] width 12 height 12
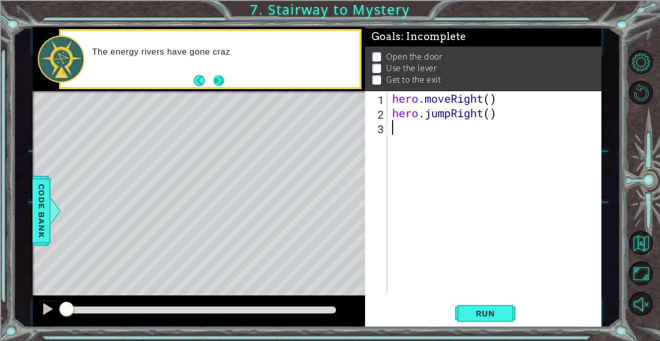
click at [220, 86] on button "Next" at bounding box center [218, 80] width 14 height 14
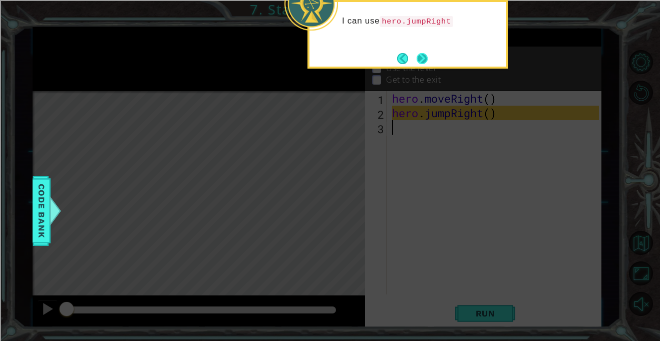
click at [422, 57] on button "Next" at bounding box center [422, 58] width 11 height 11
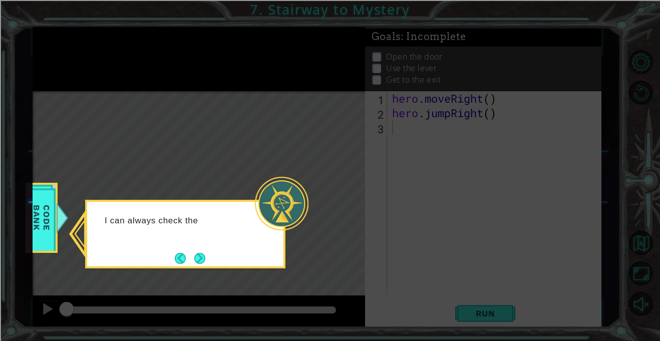
click at [326, 219] on icon at bounding box center [330, 170] width 660 height 341
click at [202, 255] on button "Next" at bounding box center [199, 258] width 11 height 11
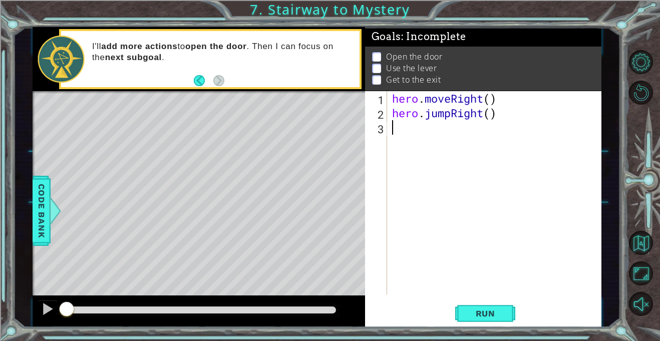
click at [506, 110] on div "hero . moveRight ( ) hero . jumpRight ( )" at bounding box center [497, 207] width 214 height 232
type textarea "hero.jumpRight()"
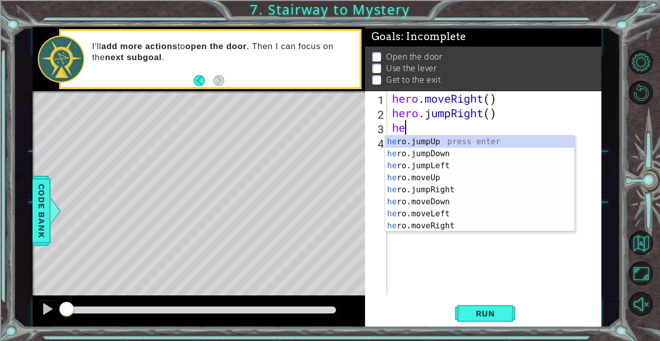
scroll to position [0, 1]
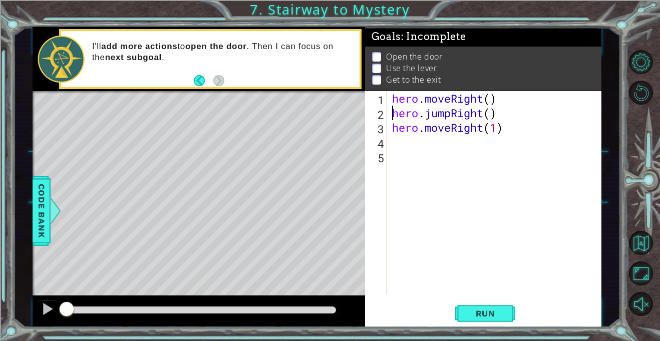
click at [489, 114] on div "hero . moveRight ( ) hero . jumpRight ( ) hero . moveRight ( 1 )" at bounding box center [497, 207] width 214 height 232
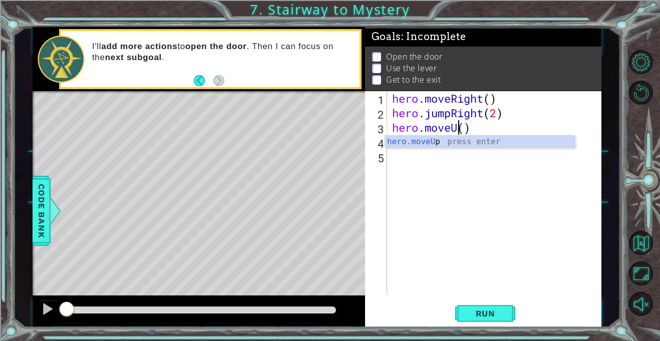
scroll to position [0, 3]
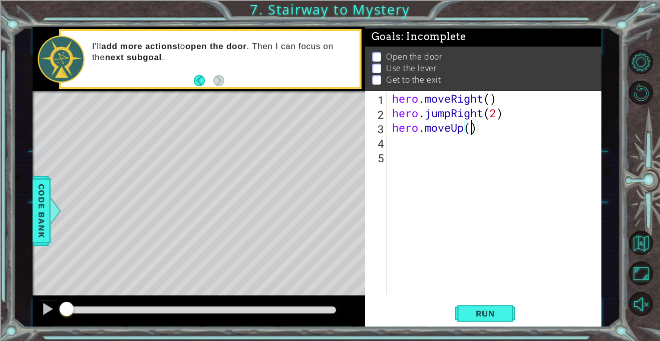
type textarea "hero.moveUp(1)"
type textarea "hero.use("door")"
click at [414, 157] on div "hero . moveRight ( ) hero . jumpRight ( 2 ) hero . moveUp ( 1 ) hero . use ( "d…" at bounding box center [497, 207] width 214 height 232
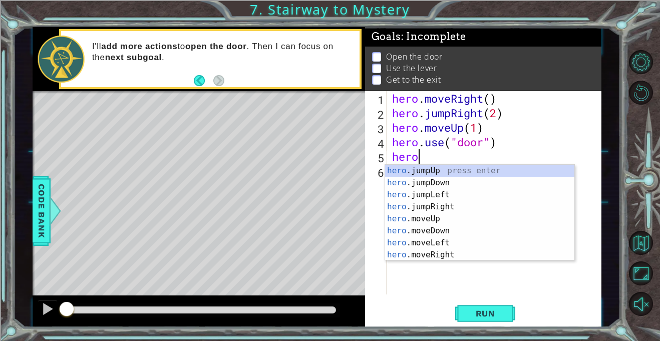
scroll to position [0, 1]
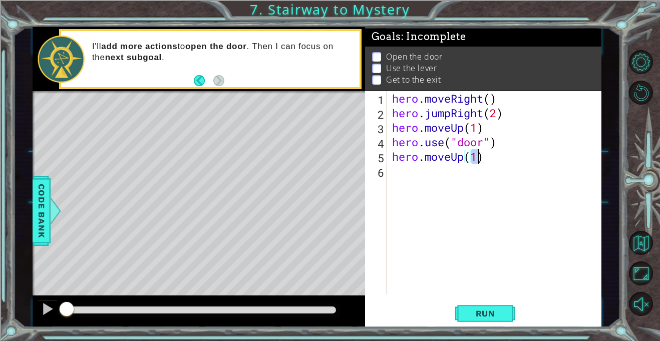
type textarea "hero.moveUp(2)"
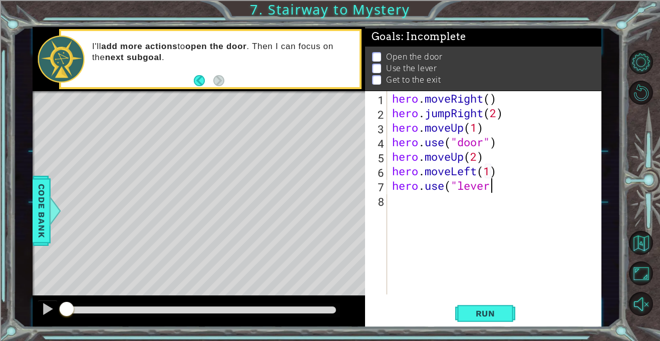
scroll to position [0, 9]
type textarea "hero.moveLeft(1)hero.use("lever")"
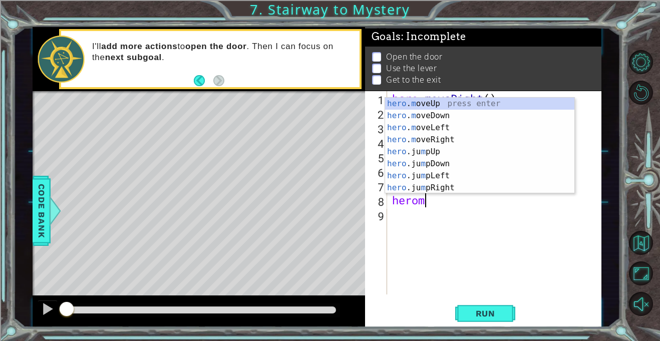
scroll to position [0, 1]
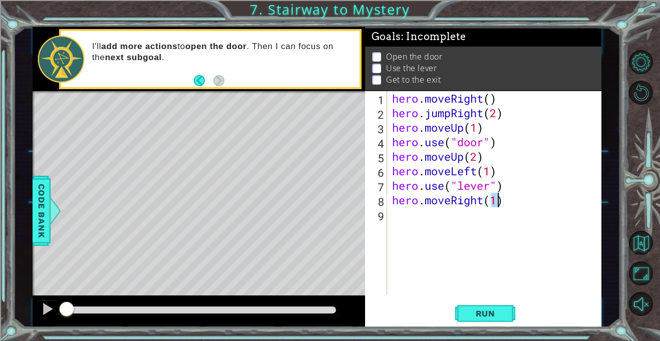
type textarea "hero.moveRight(2)"
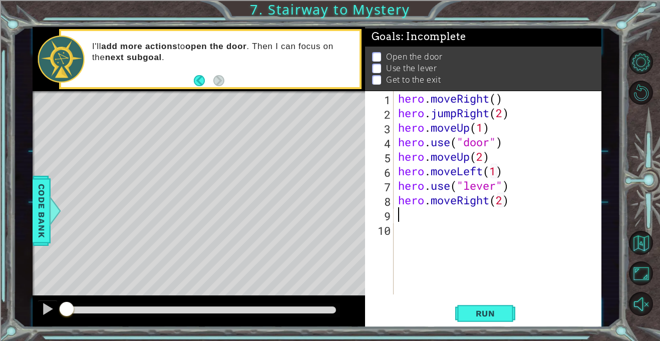
scroll to position [0, 0]
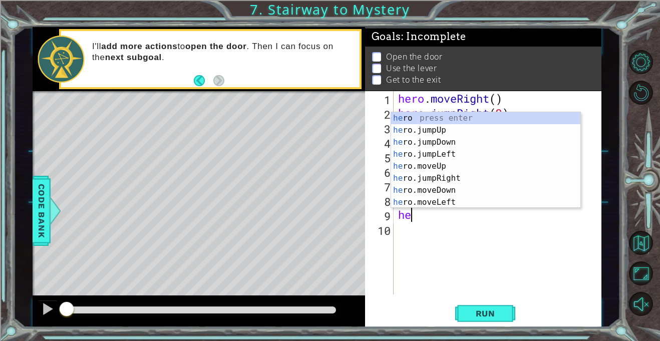
type textarea "hero"
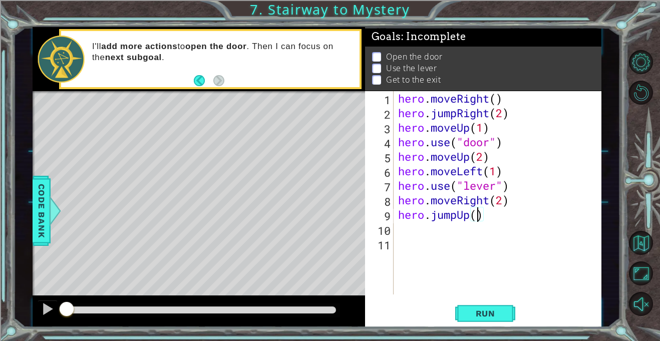
type textarea "hero.jumpUp(1)"
click at [488, 308] on span "Run" at bounding box center [486, 313] width 40 height 10
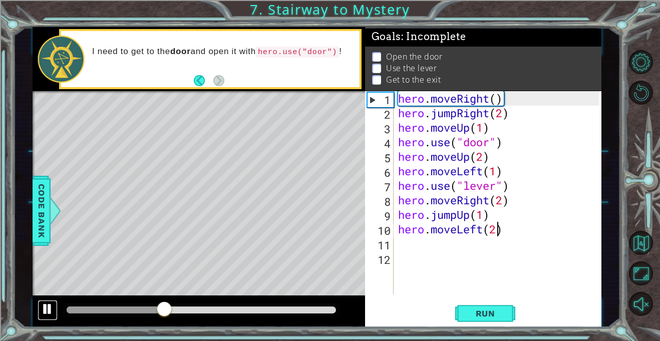
click at [49, 304] on div at bounding box center [47, 308] width 13 height 13
click at [500, 112] on div "hero . moveRight ( ) hero . jumpRight ( 2 ) hero . moveUp ( 1 ) hero . use ( "d…" at bounding box center [500, 207] width 208 height 232
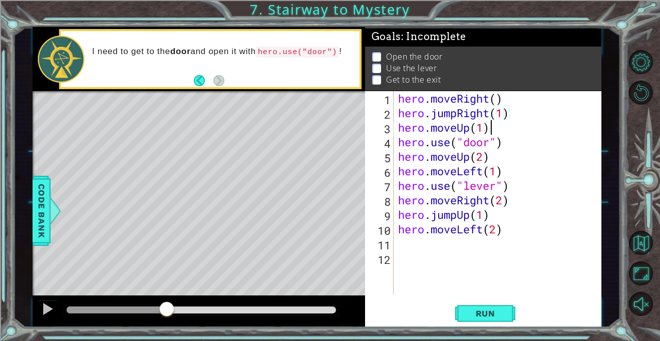
scroll to position [0, 4]
type textarea "hero.jumpRight(1)"
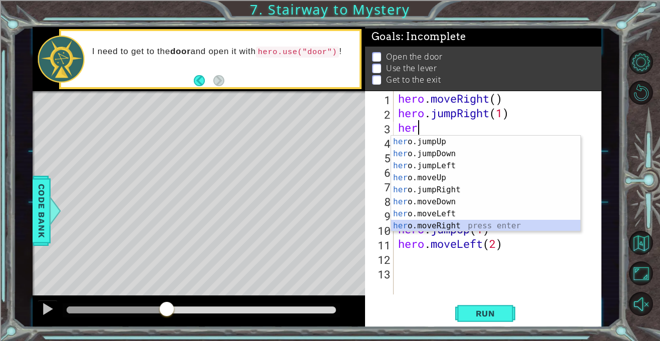
scroll to position [24, 0]
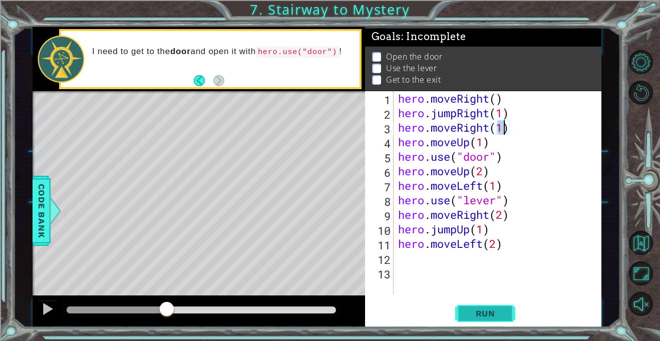
type textarea "hero.moveRight(1)"
click at [484, 319] on button "Run" at bounding box center [485, 314] width 60 height 24
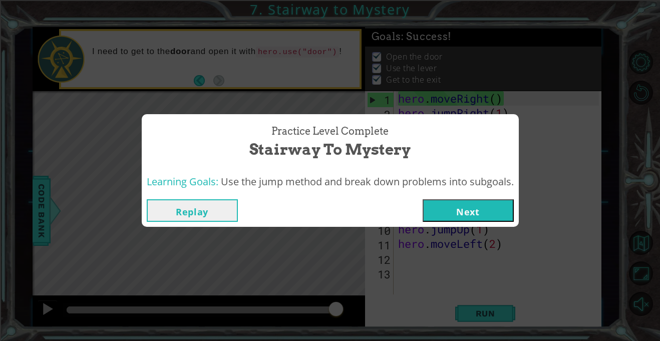
click at [474, 202] on button "Next" at bounding box center [468, 210] width 91 height 23
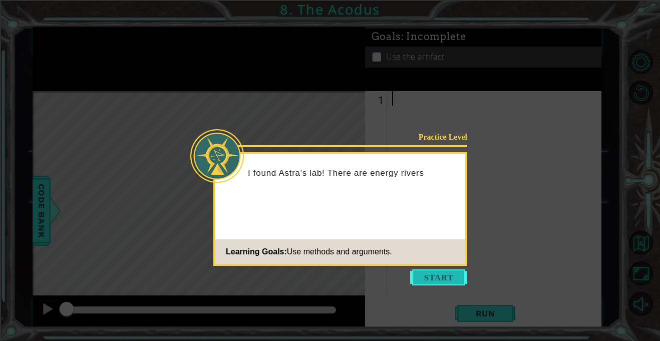
click at [442, 283] on button "Start" at bounding box center [438, 277] width 57 height 16
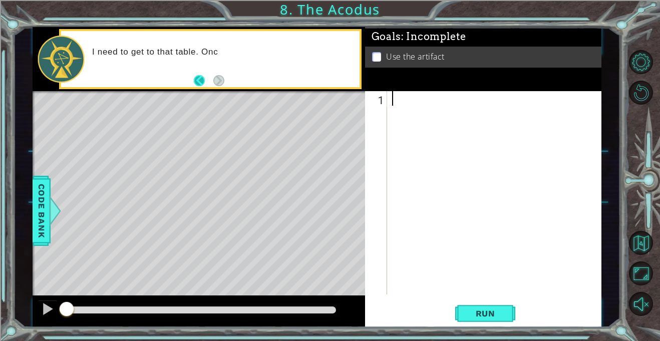
click at [195, 76] on button "Back" at bounding box center [204, 80] width 20 height 11
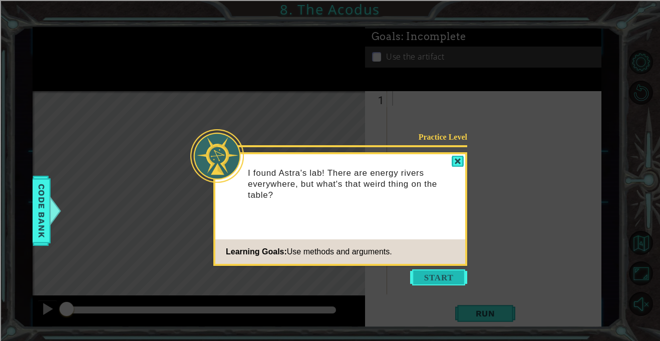
click at [442, 280] on button "Start" at bounding box center [438, 277] width 57 height 16
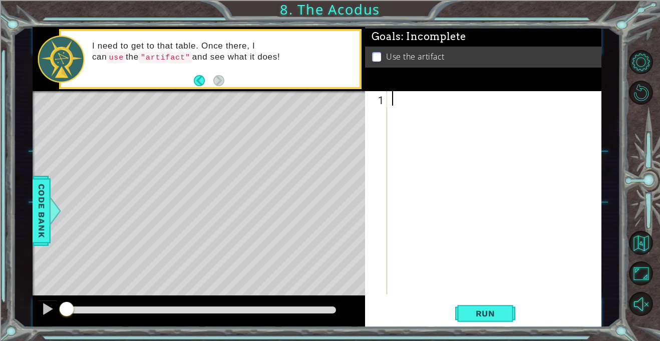
click at [192, 169] on div "Level Map" at bounding box center [264, 238] width 463 height 295
click at [512, 164] on div at bounding box center [497, 207] width 214 height 232
click at [474, 319] on button "Run" at bounding box center [485, 314] width 60 height 24
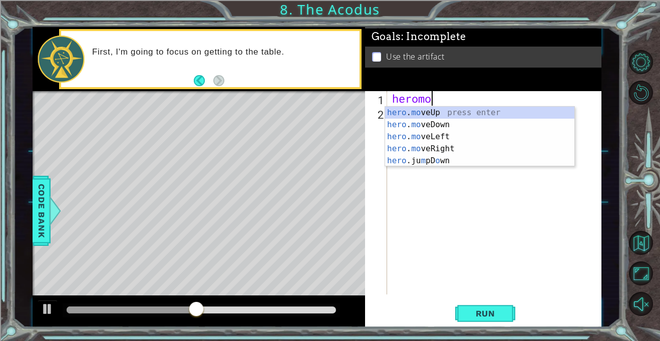
scroll to position [0, 2]
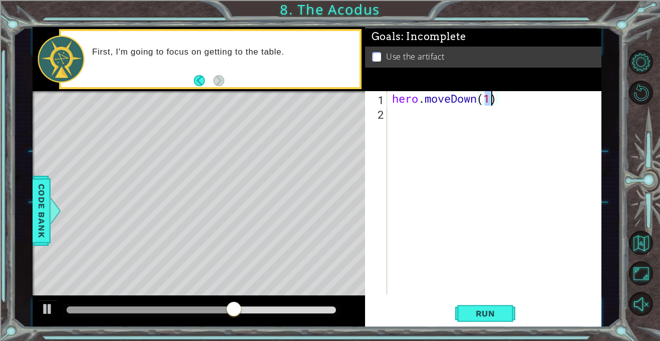
type textarea "hero.moveDown(2)"
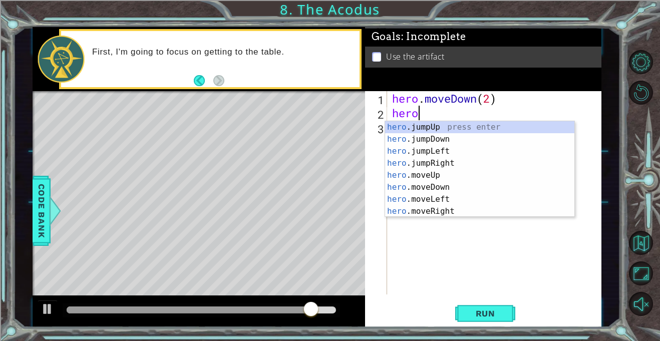
type textarea "herom"
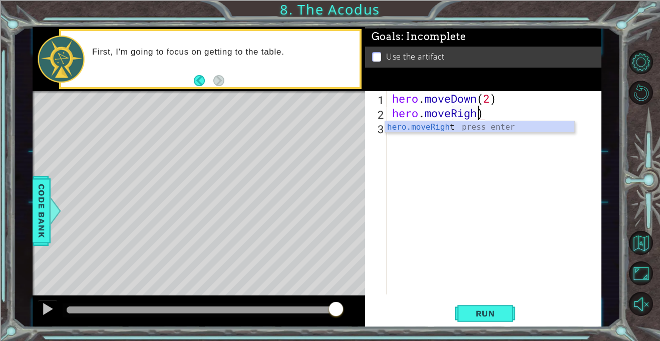
scroll to position [0, 4]
type textarea "hero.moveRight()"
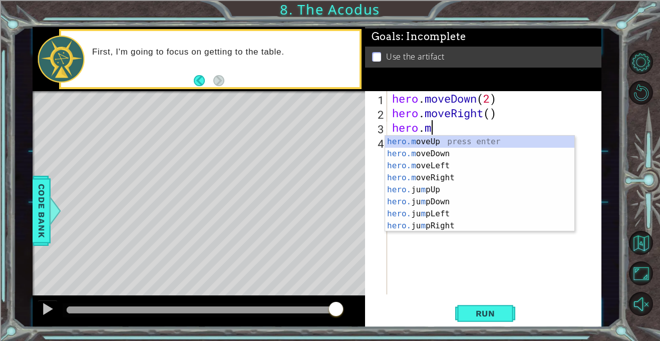
scroll to position [0, 2]
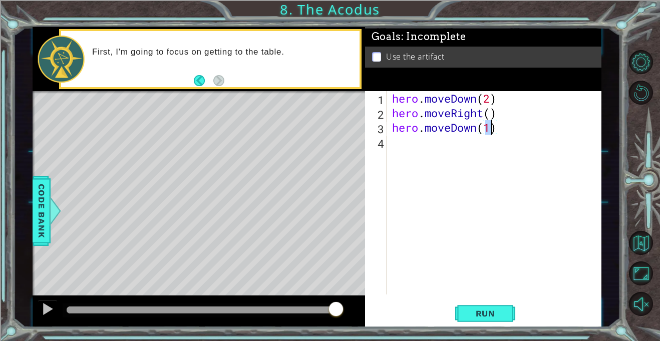
type textarea "hero.moveDown(2)"
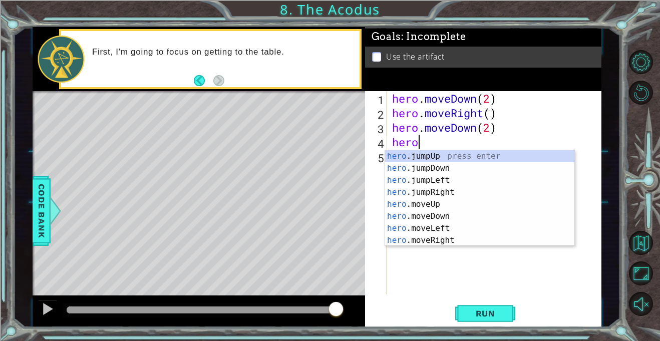
scroll to position [0, 1]
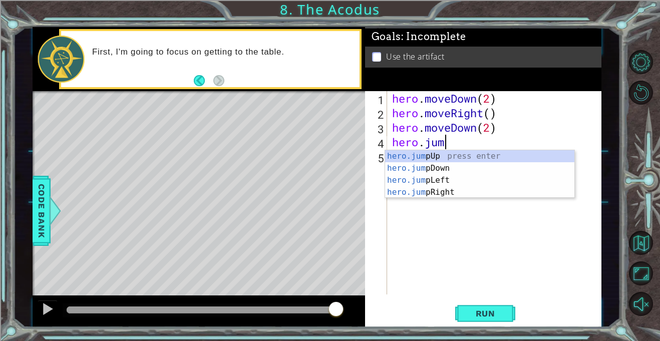
type textarea "hero.jump"
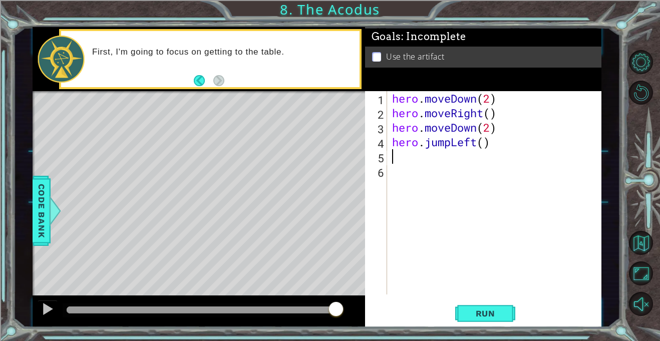
scroll to position [0, 0]
click at [486, 140] on div "hero . moveDown ( 2 ) hero . moveRight ( ) hero . moveDown ( 2 ) hero . jumpLef…" at bounding box center [497, 207] width 214 height 232
type textarea "hero.jumpLeft(1)"
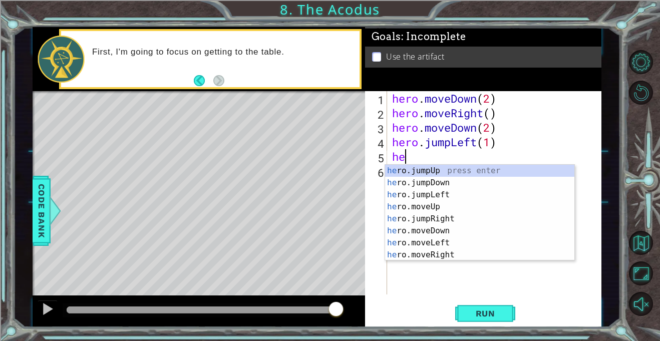
scroll to position [0, 1]
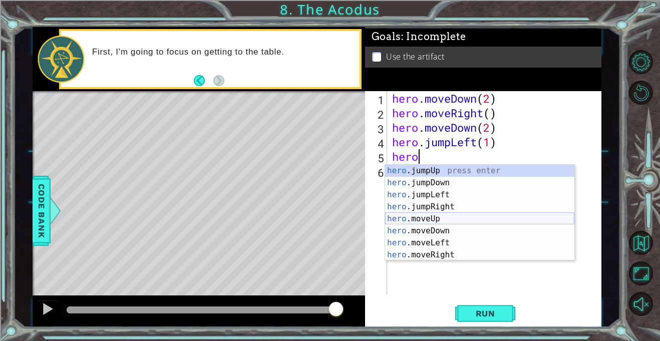
click at [464, 214] on div "hero .jumpUp press enter hero .jumpDown press enter hero .jumpLeft press enter …" at bounding box center [479, 225] width 189 height 120
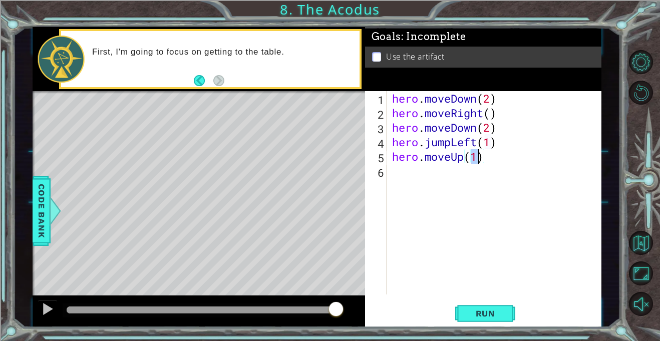
type textarea "hero.moveUp(2)"
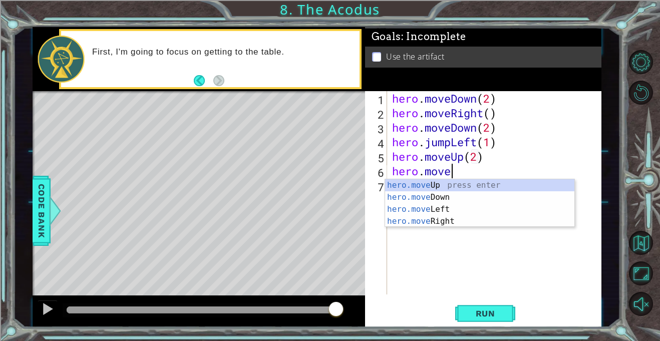
scroll to position [0, 3]
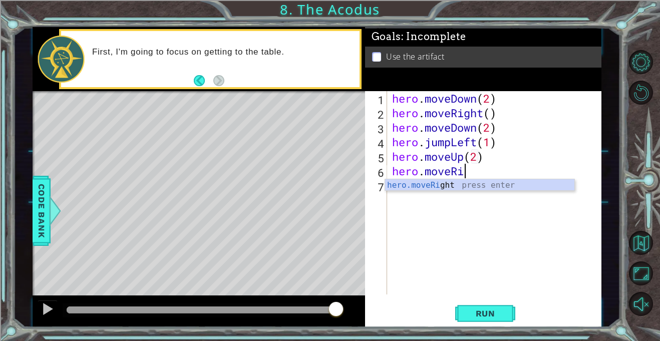
type textarea "hero.moveRight(1)"
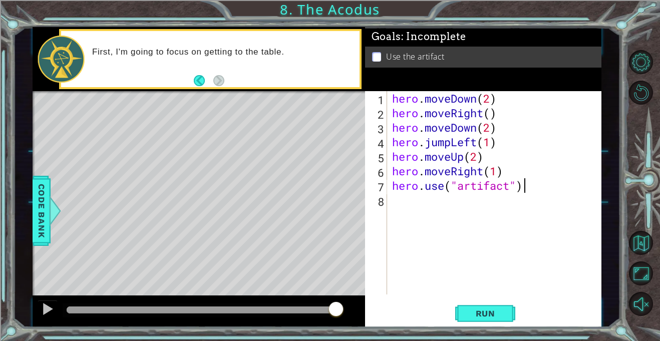
scroll to position [0, 6]
click at [468, 322] on button "Run" at bounding box center [485, 314] width 60 height 24
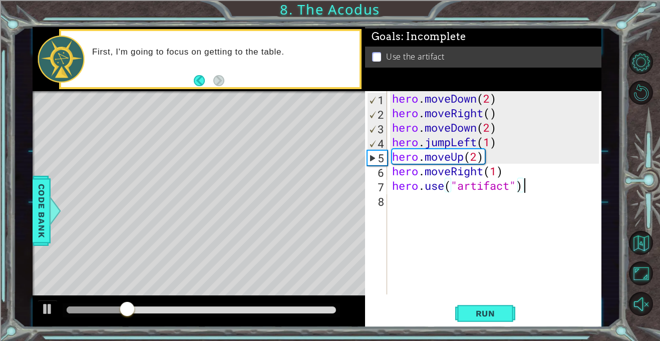
click at [468, 99] on div "hero . moveDown ( 2 ) hero . moveRight ( ) hero . moveDown ( 2 ) hero . jumpLef…" at bounding box center [497, 207] width 214 height 232
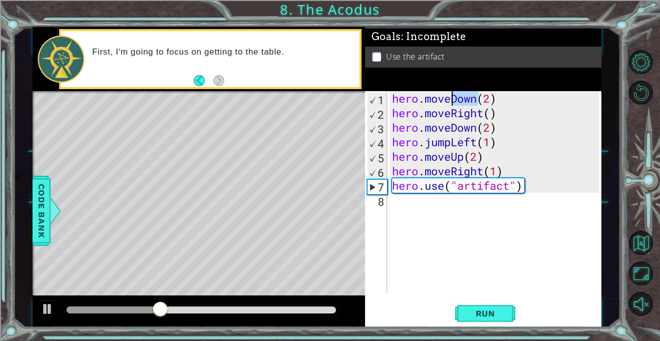
scroll to position [0, 3]
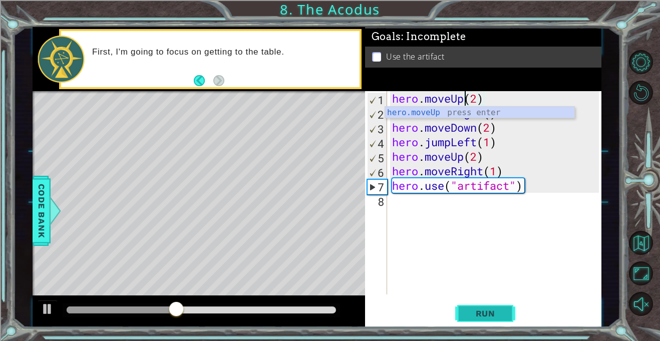
click at [501, 312] on span "Run" at bounding box center [486, 313] width 40 height 10
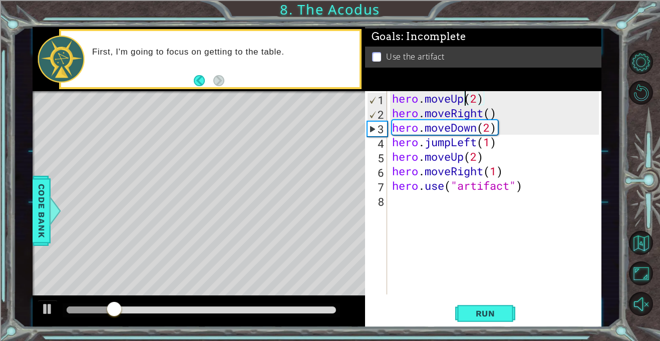
click at [469, 114] on div "hero . moveUp ( 2 ) hero . moveRight ( ) hero . moveDown ( 2 ) hero . jumpLeft …" at bounding box center [497, 207] width 214 height 232
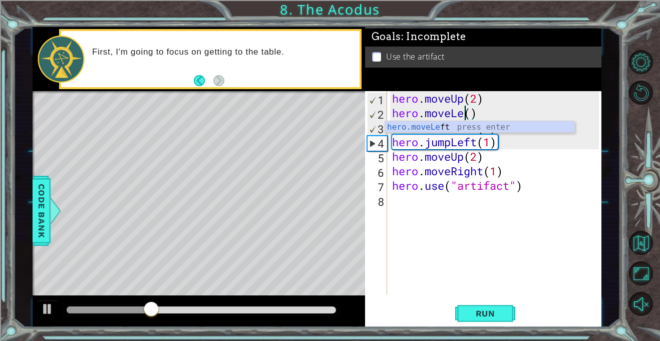
scroll to position [0, 4]
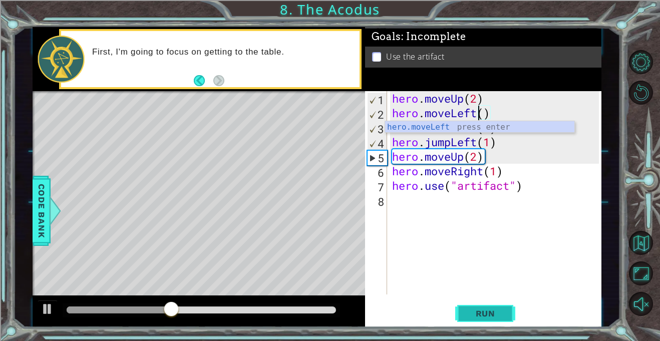
type textarea "hero.moveLeft()"
click at [476, 315] on span "Run" at bounding box center [486, 313] width 40 height 10
